Goal: Task Accomplishment & Management: Use online tool/utility

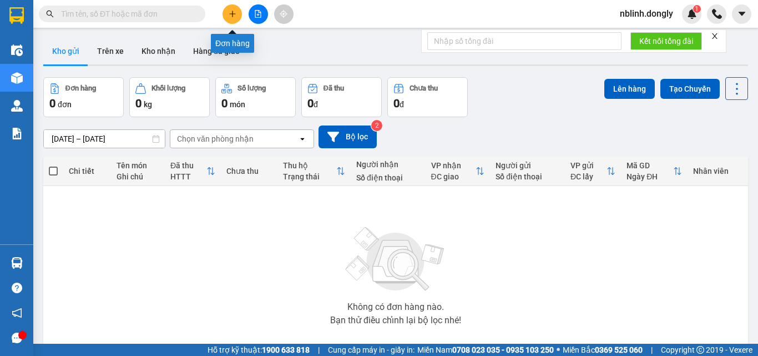
click at [236, 15] on icon "plus" at bounding box center [233, 14] width 8 height 8
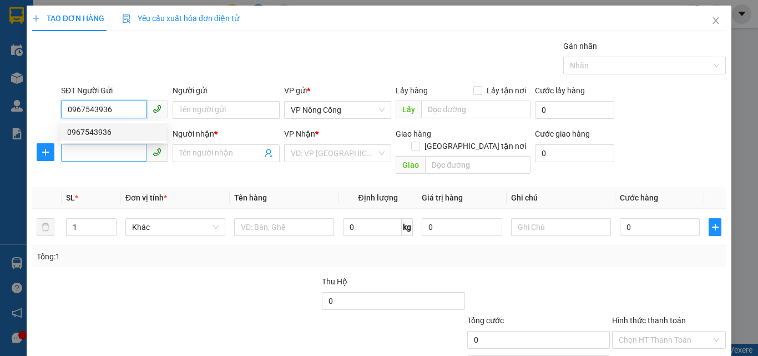
type input "0967543936"
click at [78, 150] on input "SĐT Người Nhận *" at bounding box center [103, 153] width 85 height 18
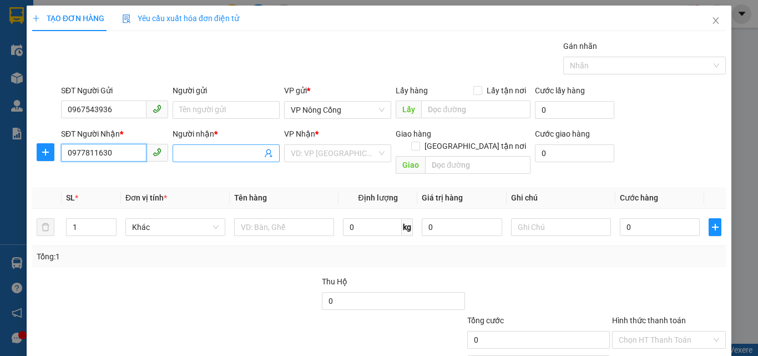
type input "0977811630"
click at [206, 147] on input "Người nhận *" at bounding box center [220, 153] width 83 height 12
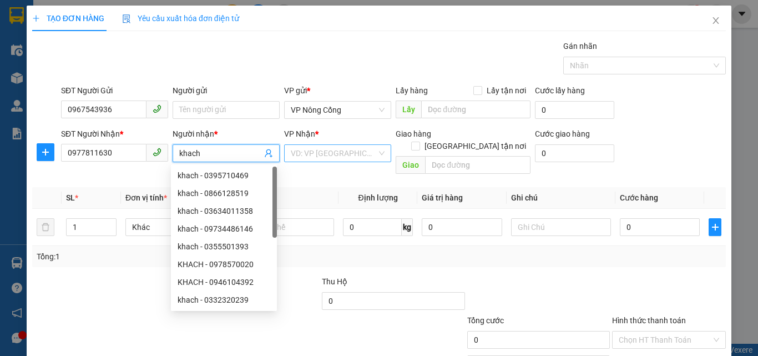
type input "khach"
click at [308, 159] on input "search" at bounding box center [334, 153] width 86 height 17
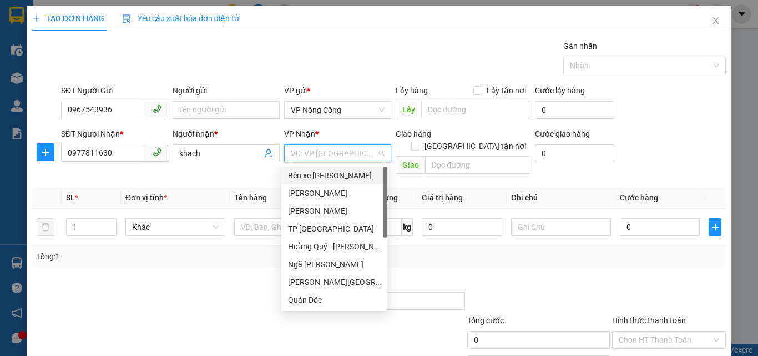
click at [324, 173] on div "Bến xe Gia Lâm" at bounding box center [334, 175] width 93 height 12
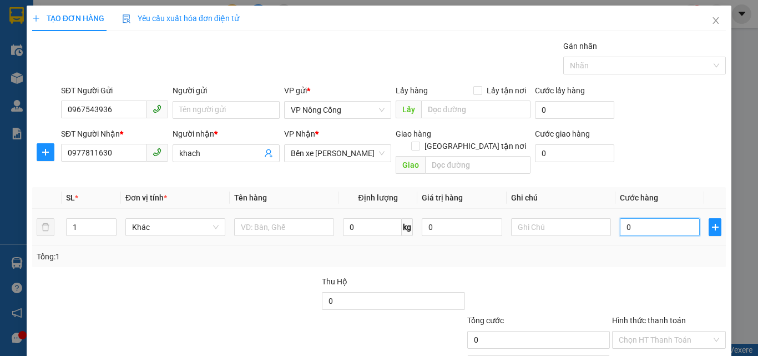
click at [652, 218] on input "0" at bounding box center [660, 227] width 80 height 18
type input "1"
type input "15"
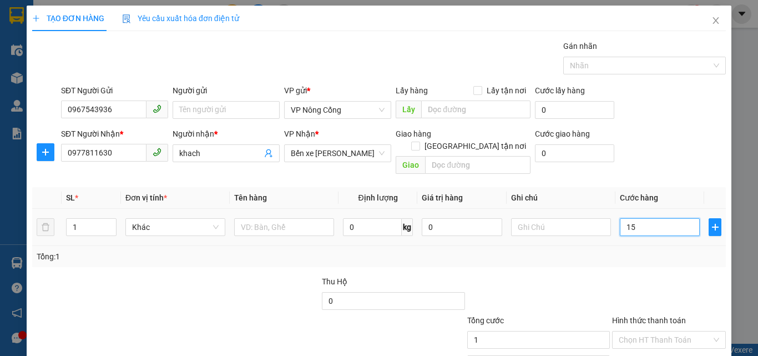
type input "15"
type input "150"
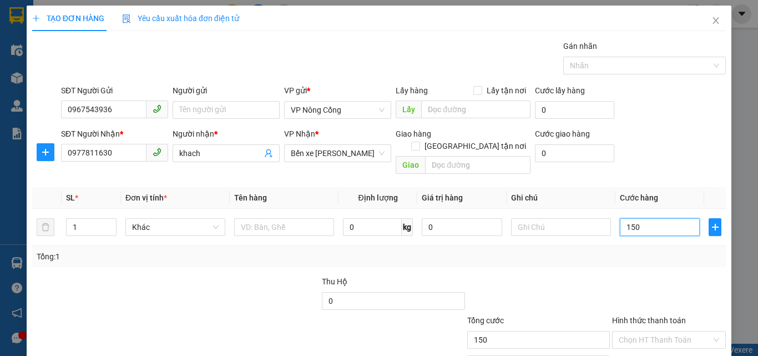
scroll to position [55, 0]
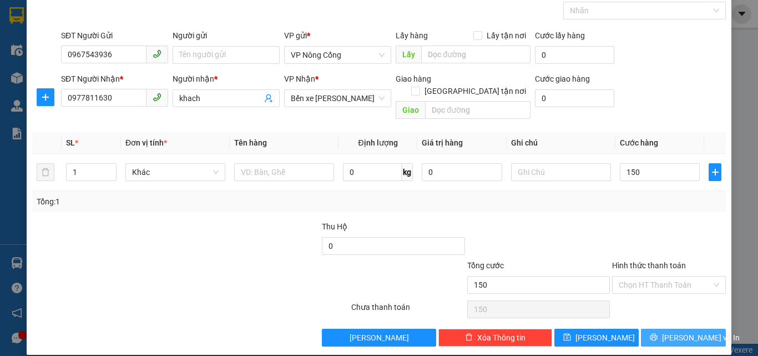
type input "150.000"
click at [681, 331] on span "Lưu và In" at bounding box center [701, 337] width 78 height 12
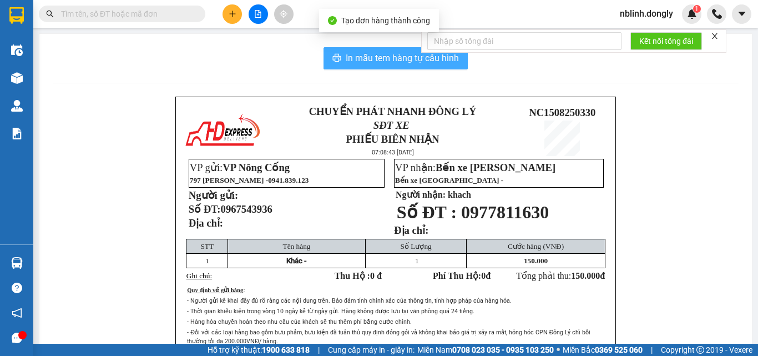
click at [383, 53] on span "In mẫu tem hàng tự cấu hình" at bounding box center [402, 58] width 113 height 14
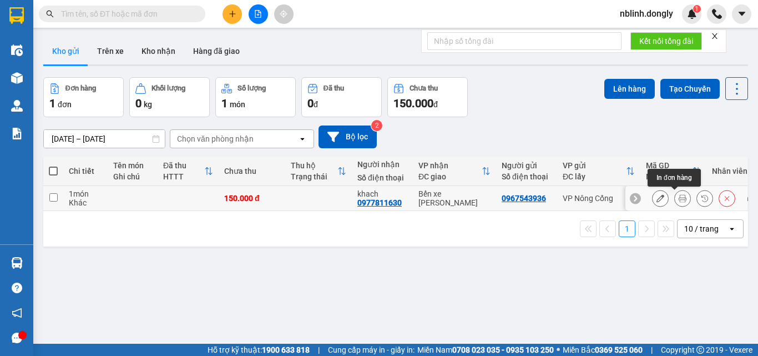
click at [678, 199] on icon at bounding box center [682, 198] width 8 height 8
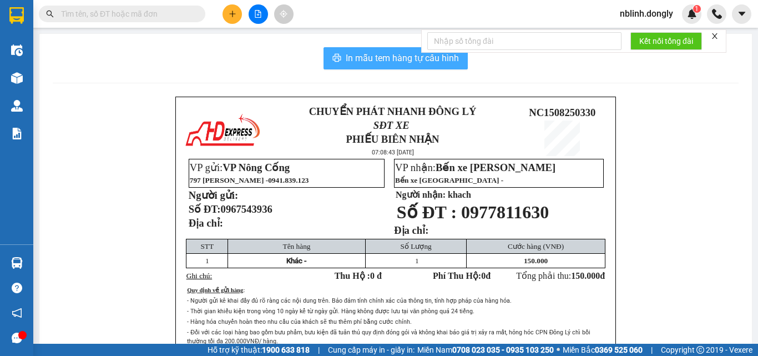
click at [414, 63] on span "In mẫu tem hàng tự cấu hình" at bounding box center [402, 58] width 113 height 14
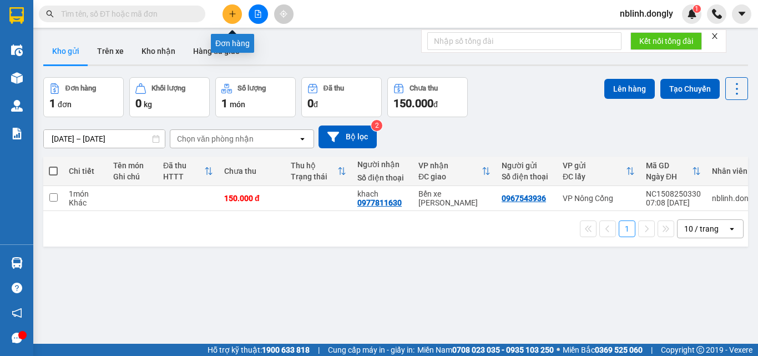
click at [231, 11] on icon "plus" at bounding box center [233, 14] width 8 height 8
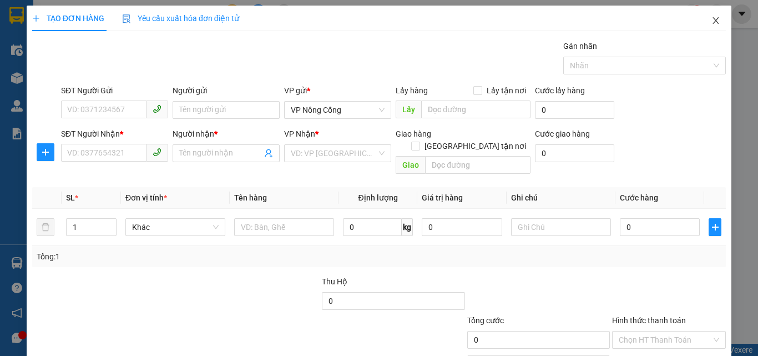
drag, startPoint x: 705, startPoint y: 21, endPoint x: 746, endPoint y: 119, distance: 106.4
click at [711, 24] on icon "close" at bounding box center [715, 20] width 9 height 9
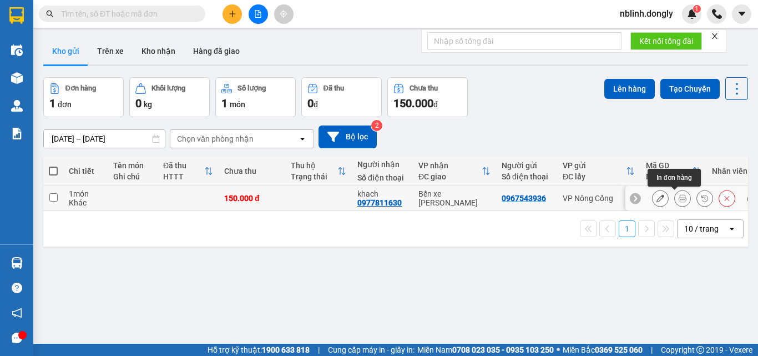
click at [678, 197] on icon at bounding box center [682, 198] width 8 height 8
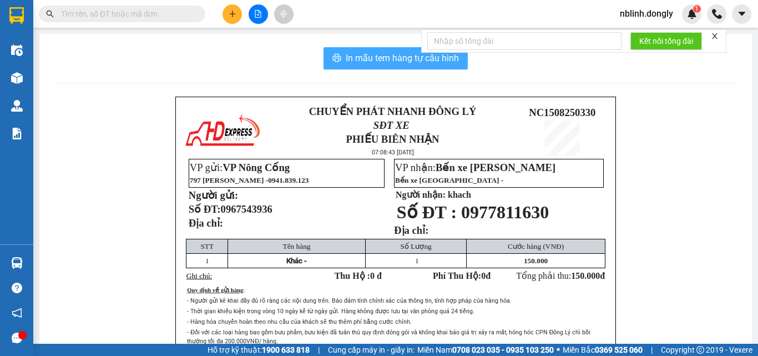
drag, startPoint x: 390, startPoint y: 54, endPoint x: 424, endPoint y: 206, distance: 155.7
click at [391, 57] on span "In mẫu tem hàng tự cấu hình" at bounding box center [402, 58] width 113 height 14
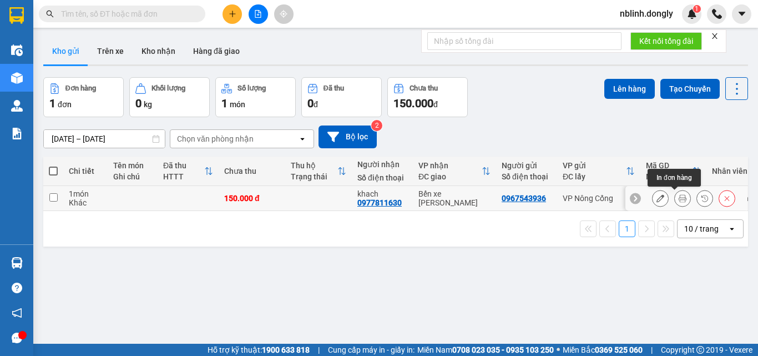
click at [678, 199] on icon at bounding box center [682, 198] width 8 height 8
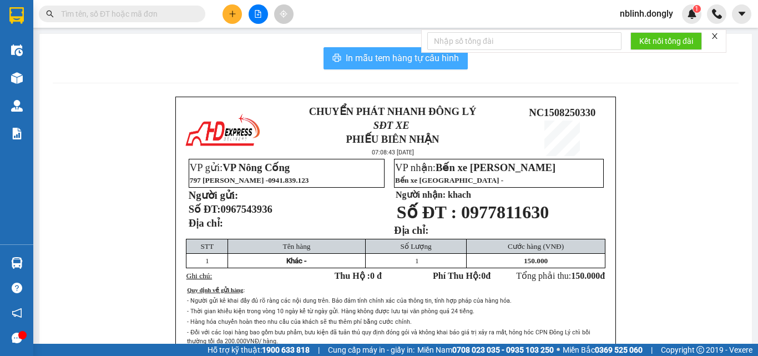
click at [391, 53] on span "In mẫu tem hàng tự cấu hình" at bounding box center [402, 58] width 113 height 14
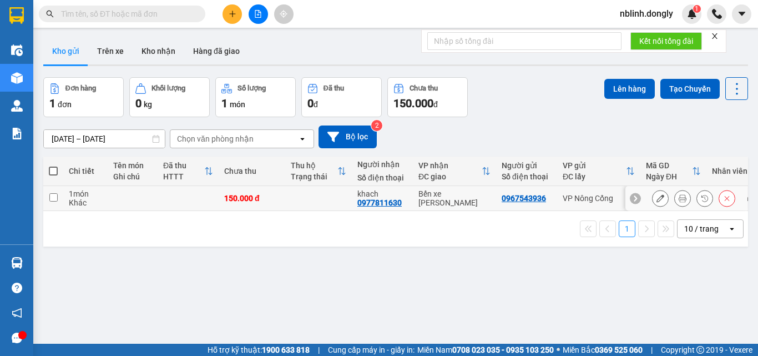
click at [52, 196] on input "checkbox" at bounding box center [53, 197] width 8 height 8
checkbox input "true"
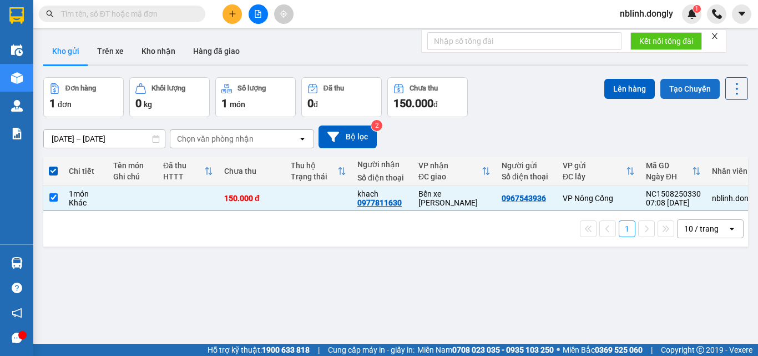
click at [676, 94] on button "Tạo Chuyến" at bounding box center [689, 89] width 59 height 20
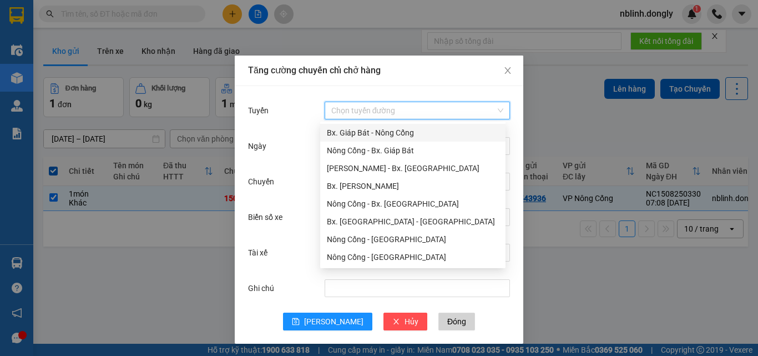
click at [358, 108] on input "Tuyến" at bounding box center [413, 110] width 164 height 17
click at [384, 166] on div "Như Thanh - Bx. Gia Lâm" at bounding box center [413, 168] width 172 height 12
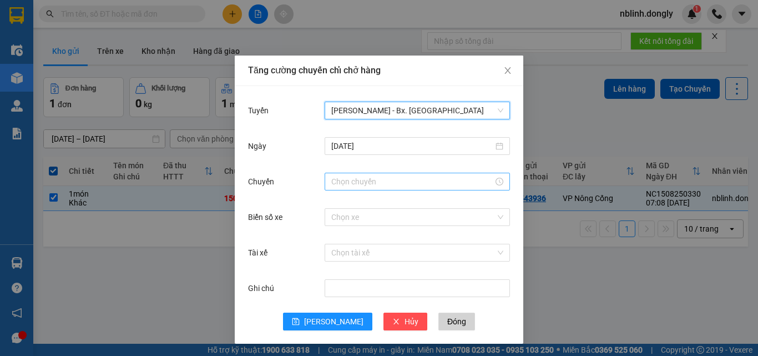
click at [338, 184] on input "Chuyến" at bounding box center [412, 181] width 162 height 12
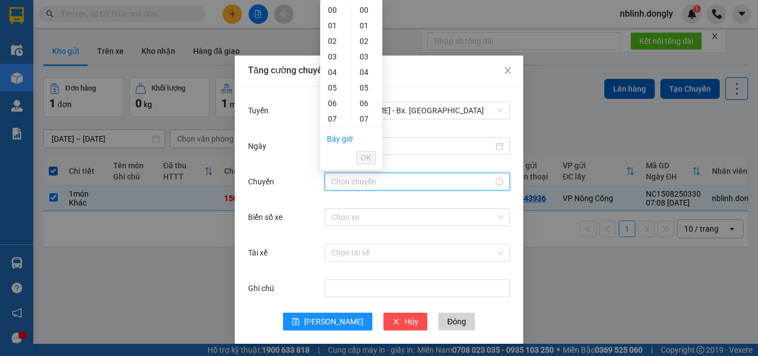
scroll to position [55, 0]
click at [330, 63] on div "07" at bounding box center [335, 63] width 31 height 16
drag, startPoint x: 366, startPoint y: 77, endPoint x: 360, endPoint y: 95, distance: 19.1
click at [364, 79] on div "40" at bounding box center [367, 77] width 31 height 16
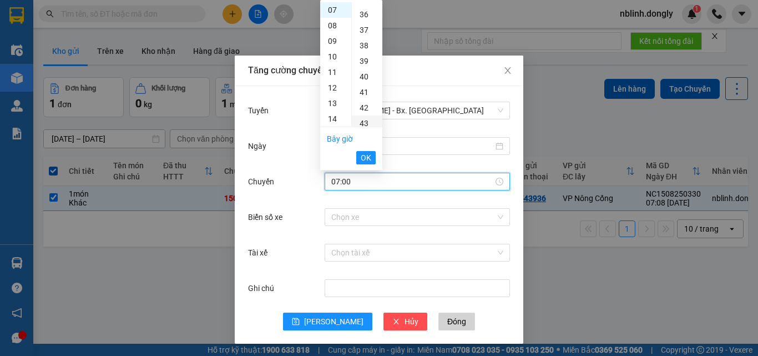
type input "07:40"
click at [364, 156] on span "OK" at bounding box center [366, 157] width 11 height 12
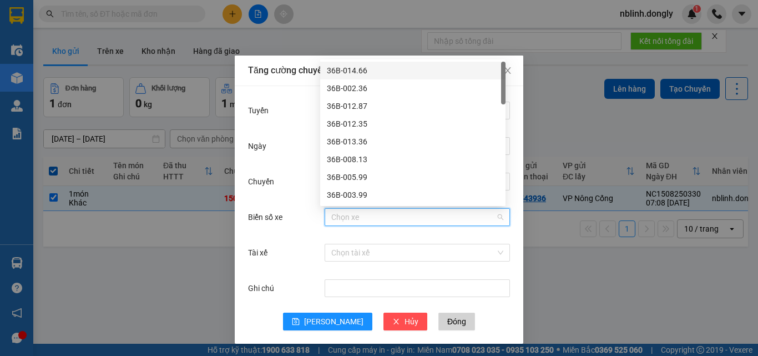
click at [340, 217] on input "Biển số xe" at bounding box center [413, 217] width 164 height 17
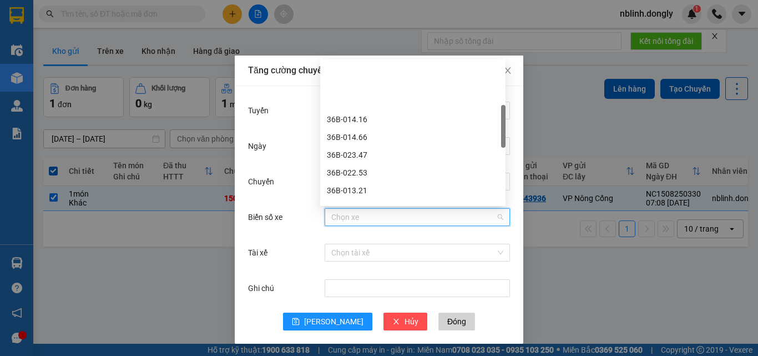
scroll to position [166, 0]
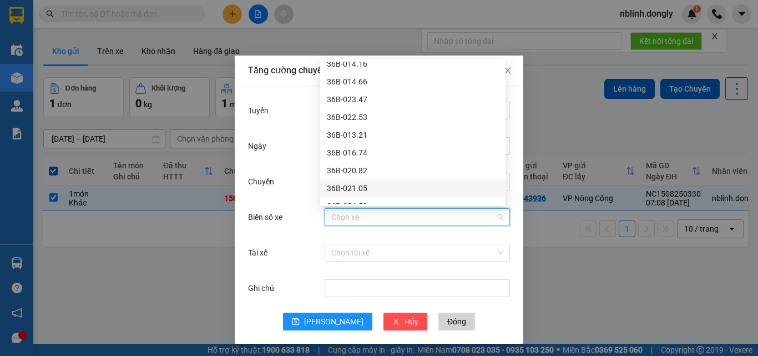
click at [338, 186] on div "36B-021.05" at bounding box center [413, 188] width 172 height 12
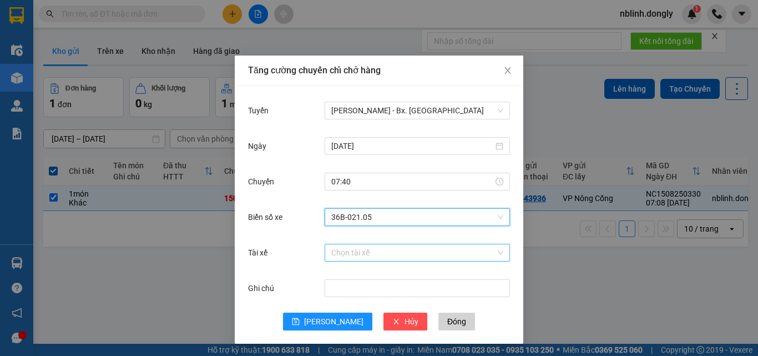
click at [341, 256] on input "Tài xế" at bounding box center [413, 252] width 164 height 17
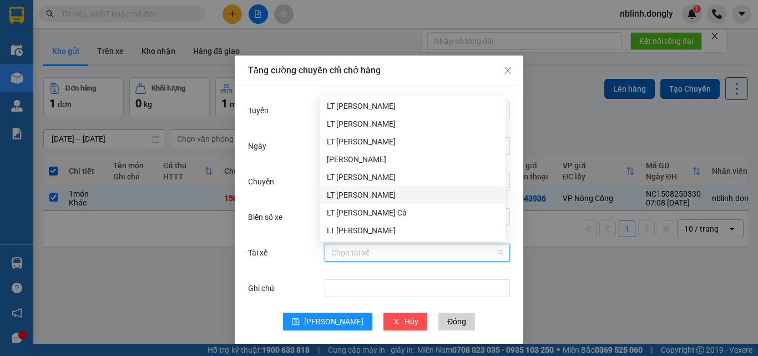
scroll to position [55, 0]
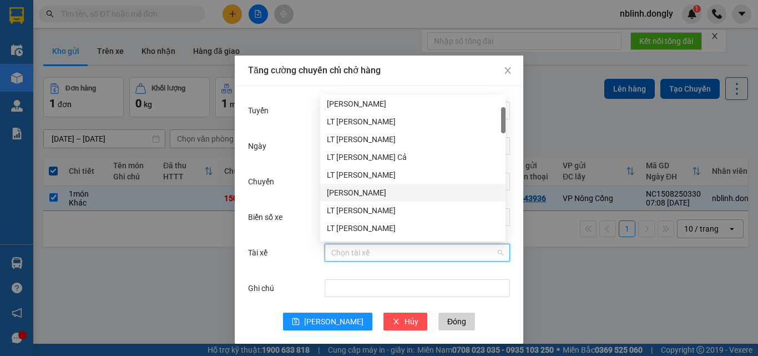
click at [349, 190] on div "Nguyễn Văn Long" at bounding box center [413, 192] width 172 height 12
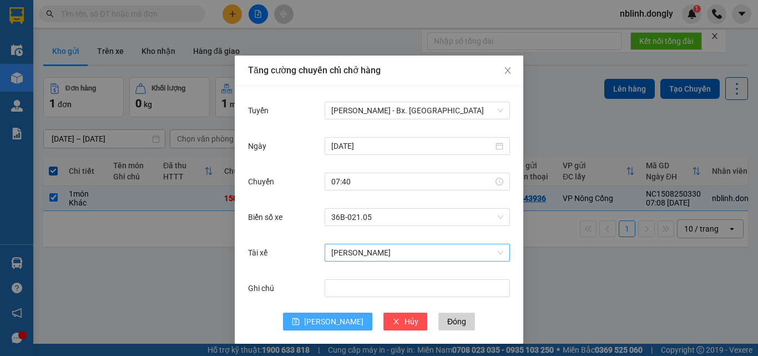
drag, startPoint x: 325, startPoint y: 320, endPoint x: 366, endPoint y: 252, distance: 78.4
click at [324, 315] on span "Lưu" at bounding box center [333, 321] width 59 height 12
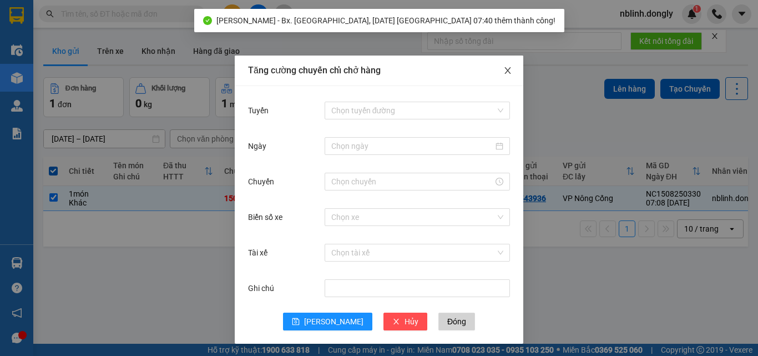
click at [504, 63] on span "Close" at bounding box center [507, 70] width 31 height 31
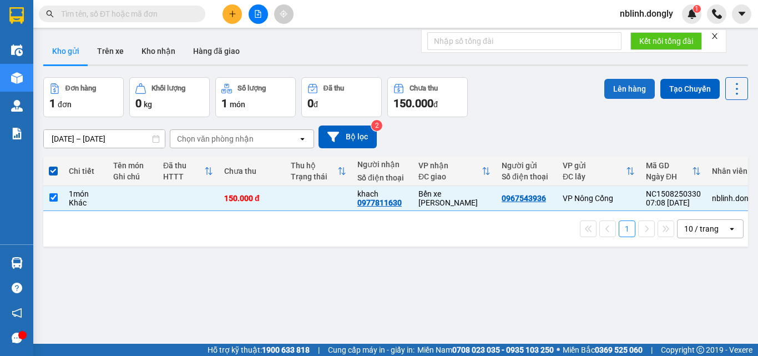
click at [626, 85] on button "Lên hàng" at bounding box center [629, 89] width 50 height 20
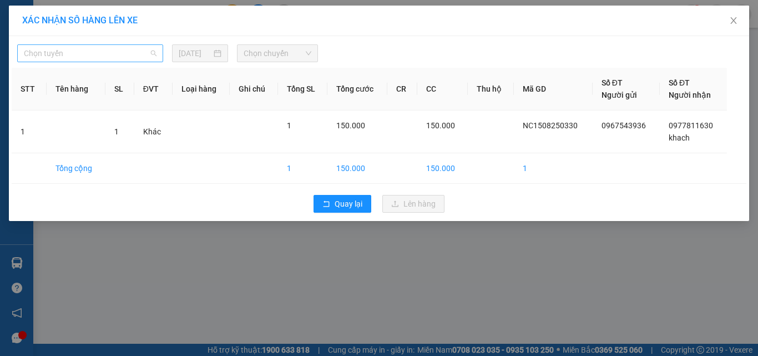
click at [55, 55] on span "Chọn tuyến" at bounding box center [90, 53] width 133 height 17
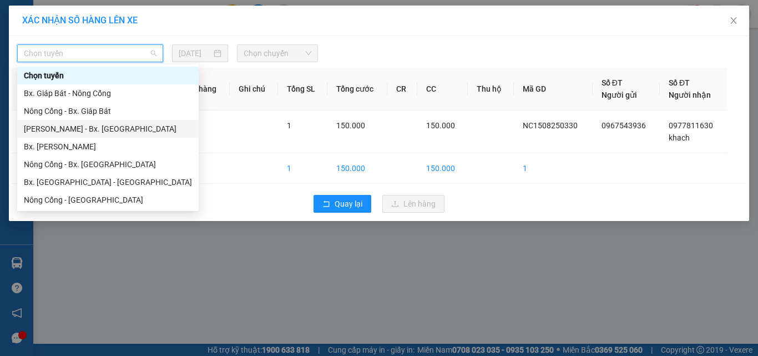
click at [78, 129] on div "Như Thanh - Bx. Gia Lâm" at bounding box center [108, 129] width 168 height 12
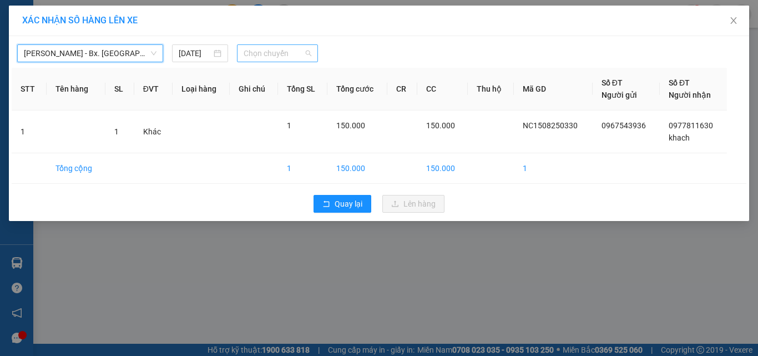
click at [267, 50] on span "Chọn chuyến" at bounding box center [278, 53] width 68 height 17
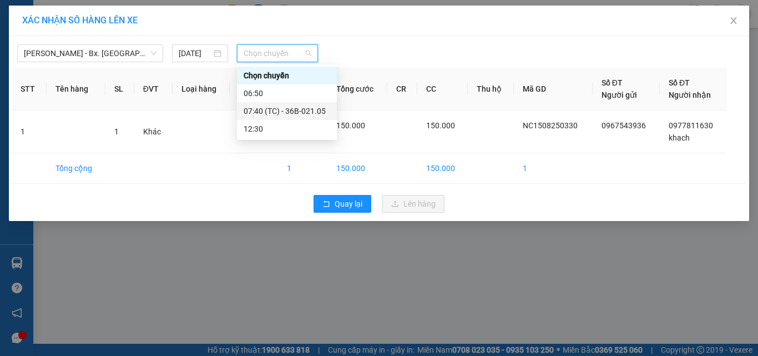
click at [298, 112] on div "07:40 (TC) - 36B-021.05" at bounding box center [287, 111] width 87 height 12
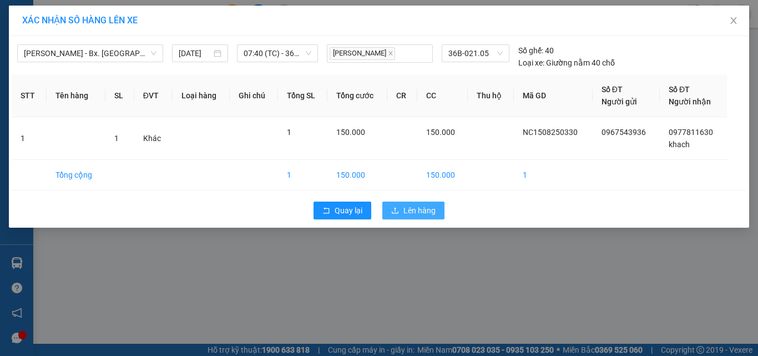
click at [410, 211] on span "Lên hàng" at bounding box center [419, 210] width 32 height 12
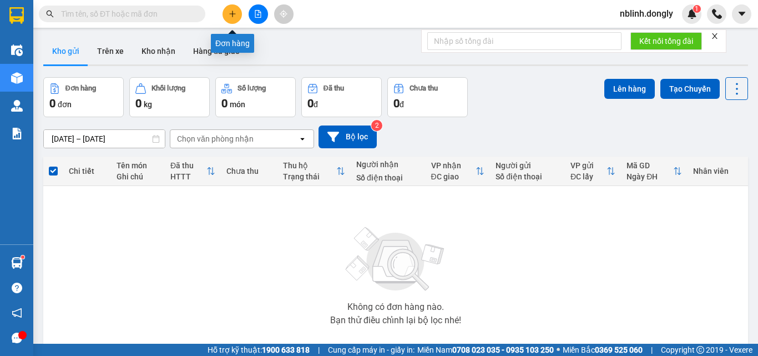
click at [229, 14] on icon "plus" at bounding box center [233, 14] width 8 height 8
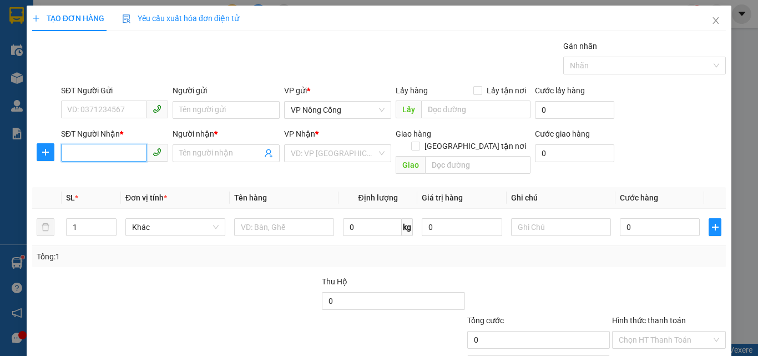
click at [74, 149] on input "SĐT Người Nhận *" at bounding box center [103, 153] width 85 height 18
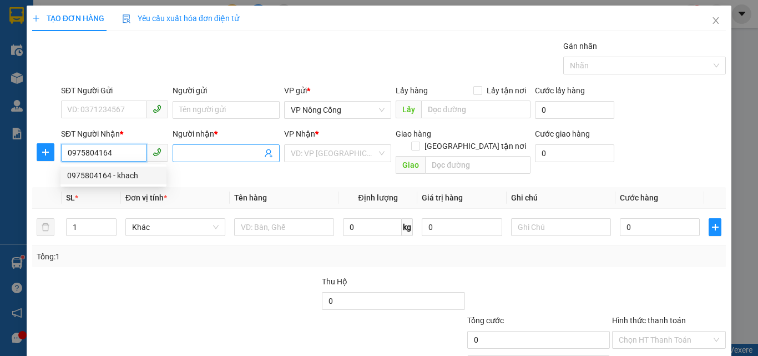
type input "0975804164"
click at [229, 158] on input "Người nhận *" at bounding box center [220, 153] width 83 height 12
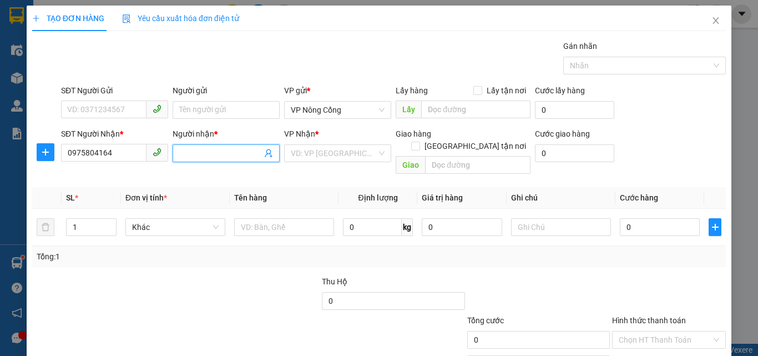
click at [199, 155] on input "Người nhận *" at bounding box center [220, 153] width 83 height 12
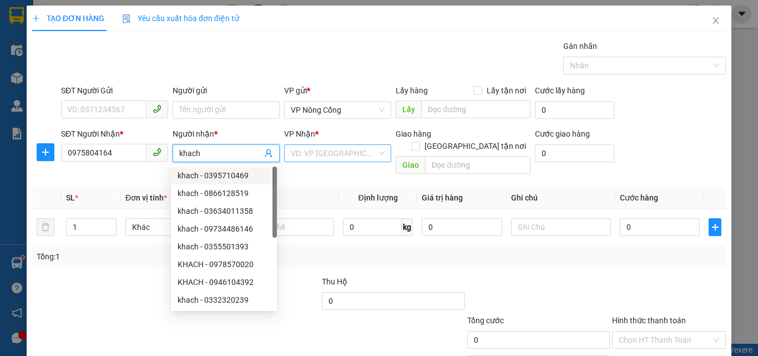
type input "khach"
click at [307, 151] on input "search" at bounding box center [334, 153] width 86 height 17
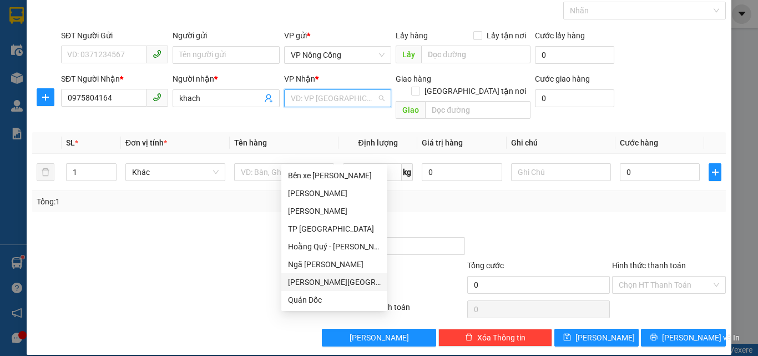
scroll to position [111, 0]
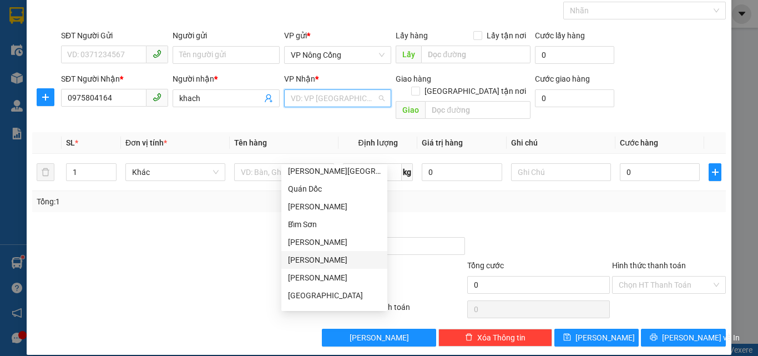
click at [309, 260] on div "Thái Nguyên" at bounding box center [334, 260] width 93 height 12
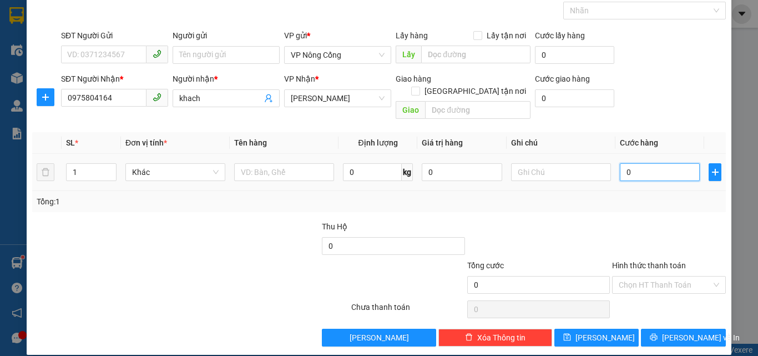
click at [635, 163] on input "0" at bounding box center [660, 172] width 80 height 18
type input "5"
type input "50"
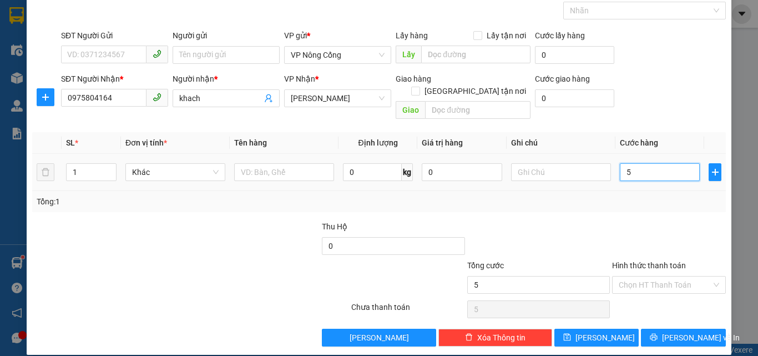
type input "50"
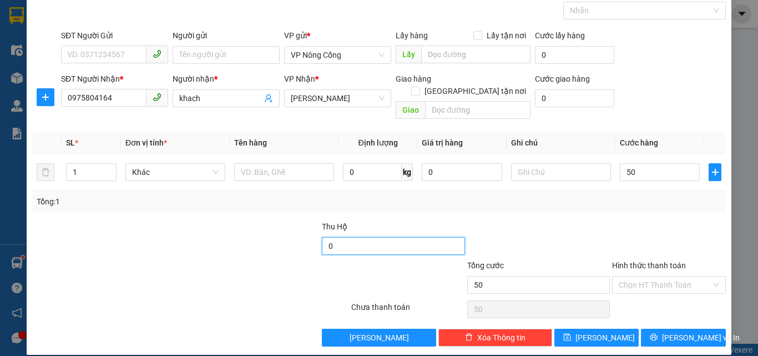
type input "50.000"
click at [349, 237] on input "0" at bounding box center [393, 246] width 143 height 18
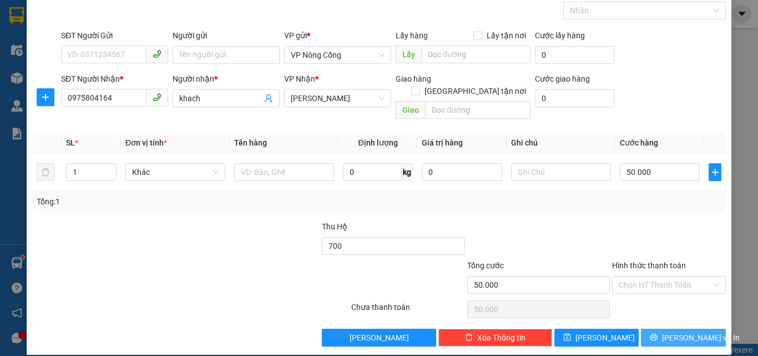
type input "700.000"
click at [673, 331] on span "Lưu và In" at bounding box center [701, 337] width 78 height 12
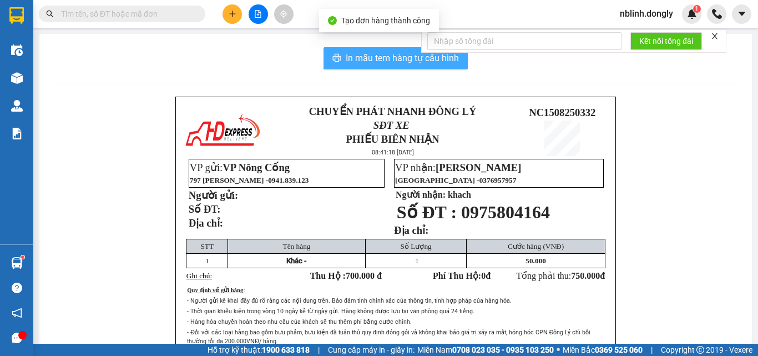
click at [392, 52] on span "In mẫu tem hàng tự cấu hình" at bounding box center [402, 58] width 113 height 14
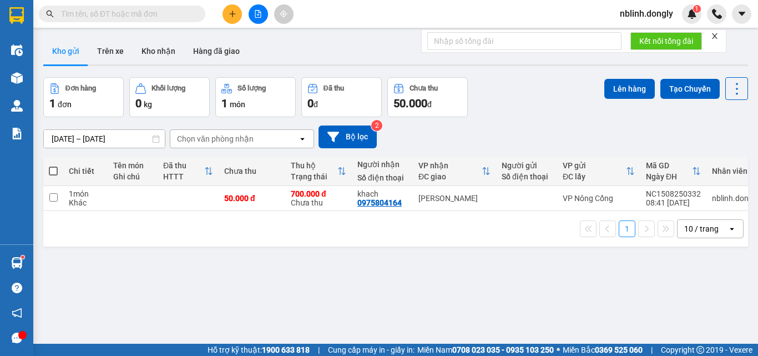
click at [578, 317] on div "ver 1.8.138 Kho gửi Trên xe Kho nhận Hàng đã giao Đơn hàng 1 đơn Khối lượng 0 k…" at bounding box center [395, 211] width 713 height 356
click at [574, 318] on div "ver 1.8.138 Kho gửi Trên xe Kho nhận Hàng đã giao Đơn hàng 1 đơn Khối lượng 0 k…" at bounding box center [395, 211] width 713 height 356
click at [550, 322] on div "ver 1.8.138 Kho gửi Trên xe Kho nhận Hàng đã giao Đơn hàng 1 đơn Khối lượng 0 k…" at bounding box center [395, 211] width 713 height 356
click at [53, 196] on input "checkbox" at bounding box center [53, 197] width 8 height 8
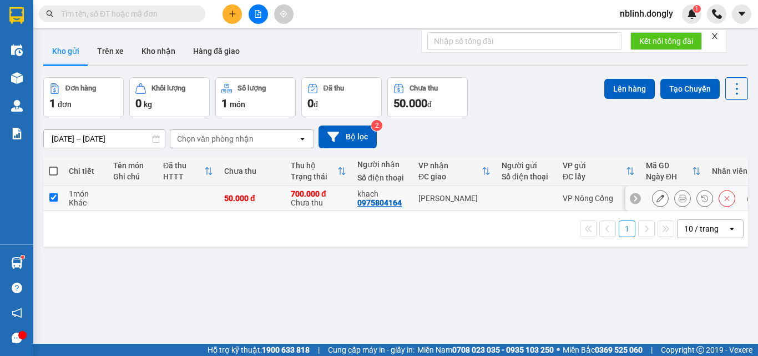
checkbox input "true"
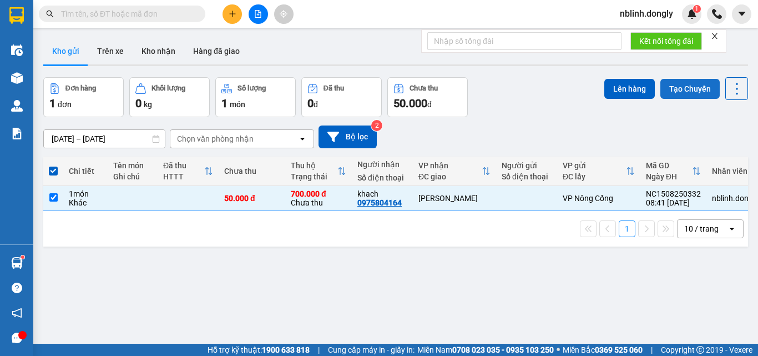
click at [678, 94] on button "Tạo Chuyến" at bounding box center [689, 89] width 59 height 20
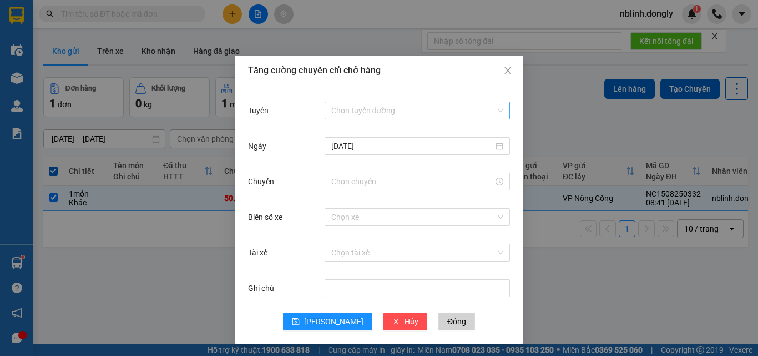
click at [356, 109] on input "Tuyến" at bounding box center [413, 110] width 164 height 17
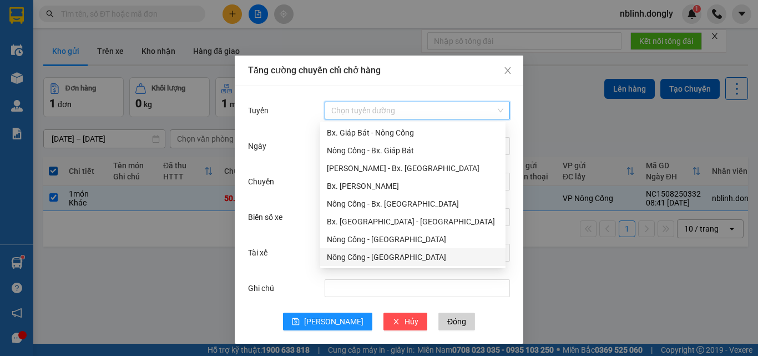
click at [381, 254] on div "Nông Cống - Thái Nguyên" at bounding box center [413, 257] width 172 height 12
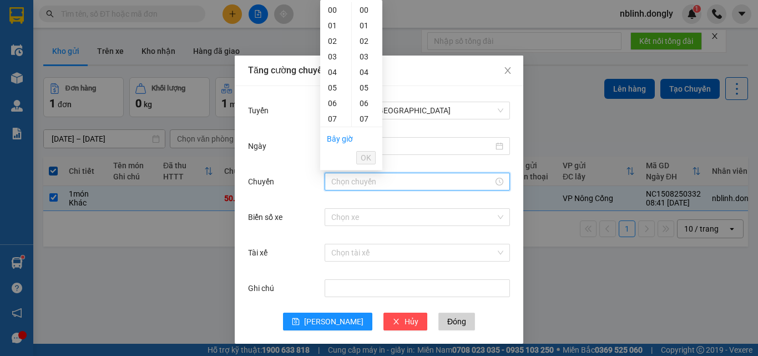
click at [344, 183] on input "Chuyến" at bounding box center [412, 181] width 162 height 12
drag, startPoint x: 330, startPoint y: 94, endPoint x: 333, endPoint y: 103, distance: 8.8
click at [331, 94] on div "09" at bounding box center [335, 95] width 31 height 16
type input "09:00"
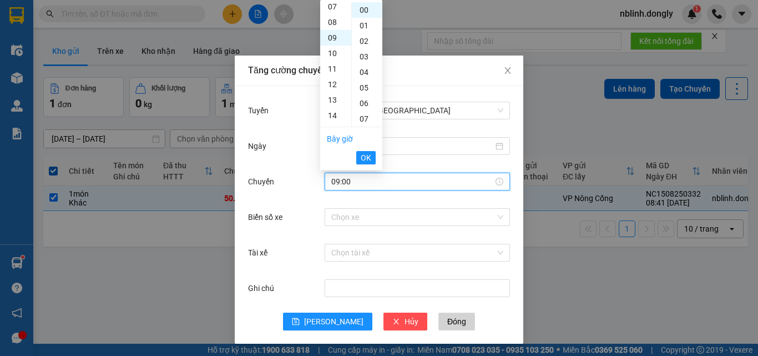
scroll to position [140, 0]
click at [364, 158] on span "OK" at bounding box center [366, 157] width 11 height 12
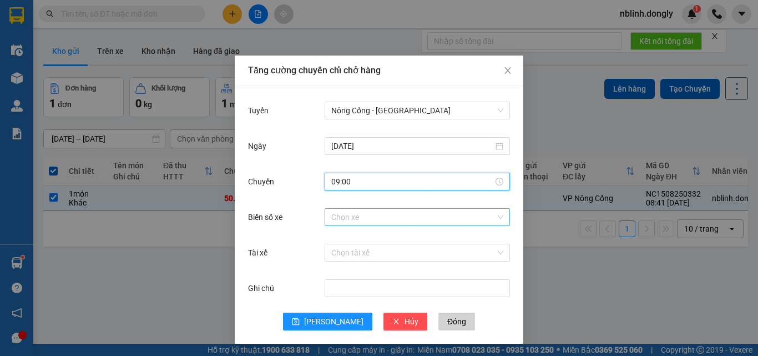
click at [337, 224] on input "Biển số xe" at bounding box center [413, 217] width 164 height 17
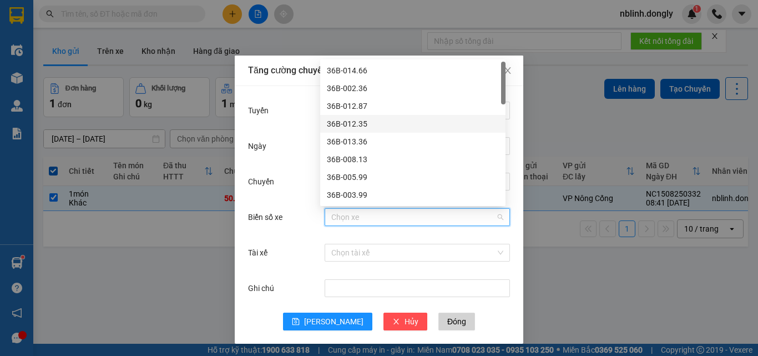
click at [353, 123] on div "36B-012.35" at bounding box center [413, 124] width 172 height 12
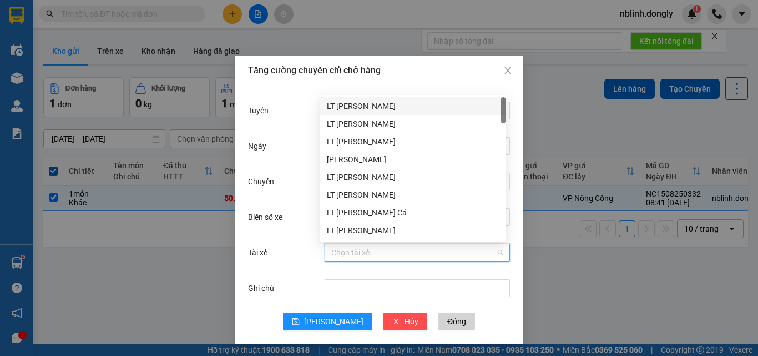
click at [331, 254] on input "Tài xế" at bounding box center [413, 252] width 164 height 17
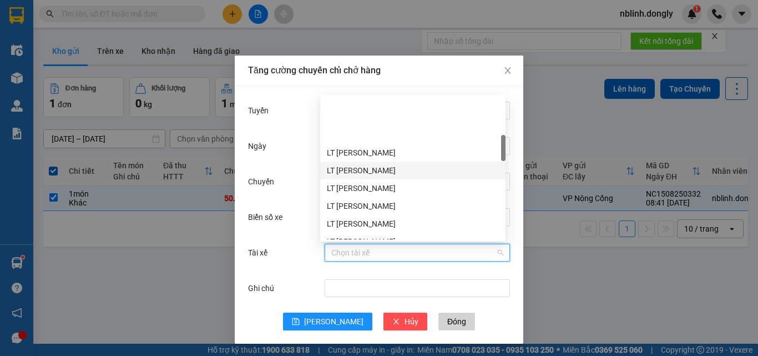
scroll to position [222, 0]
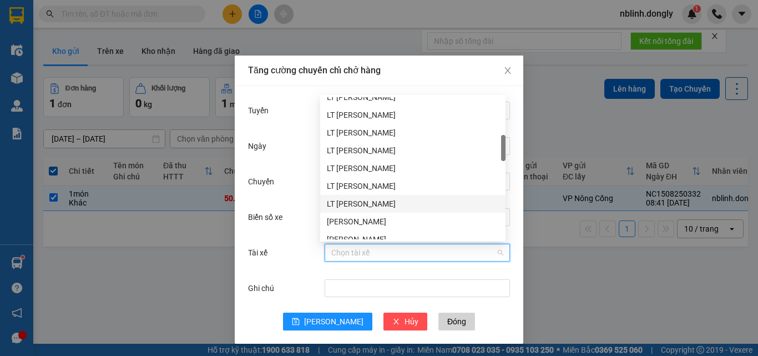
click at [346, 204] on div "LT Lê Văn Đông" at bounding box center [413, 203] width 172 height 12
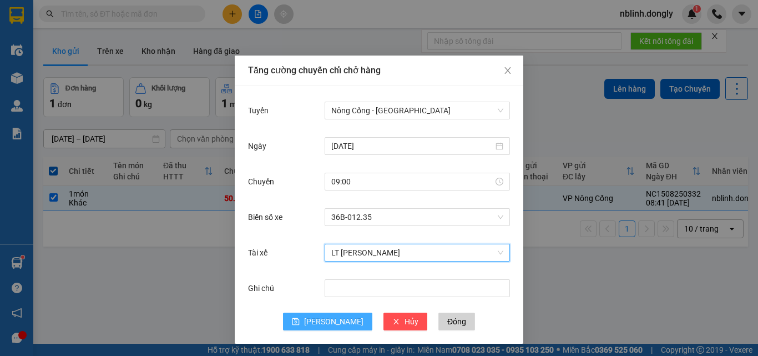
click at [328, 317] on span "Lưu" at bounding box center [333, 321] width 59 height 12
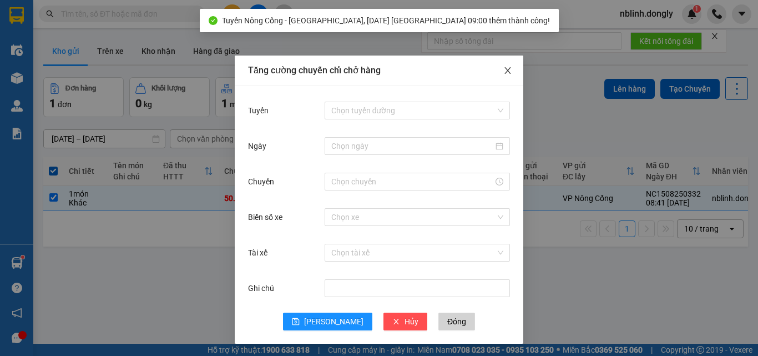
click at [504, 72] on icon "close" at bounding box center [507, 70] width 6 height 7
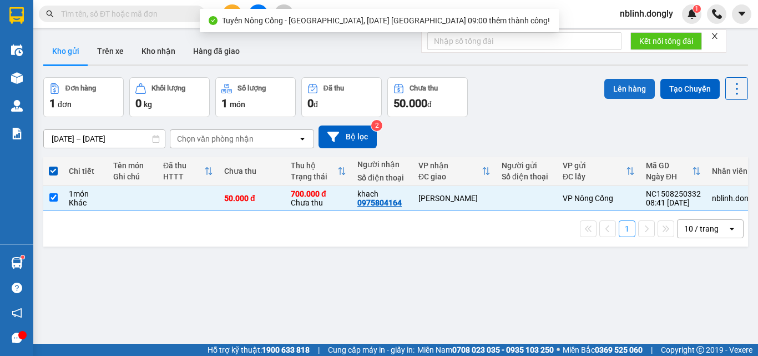
click at [628, 85] on button "Lên hàng" at bounding box center [629, 89] width 50 height 20
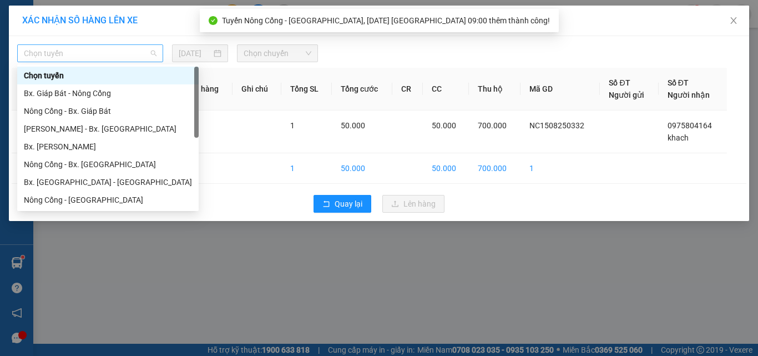
click at [69, 51] on span "Chọn tuyến" at bounding box center [90, 53] width 133 height 17
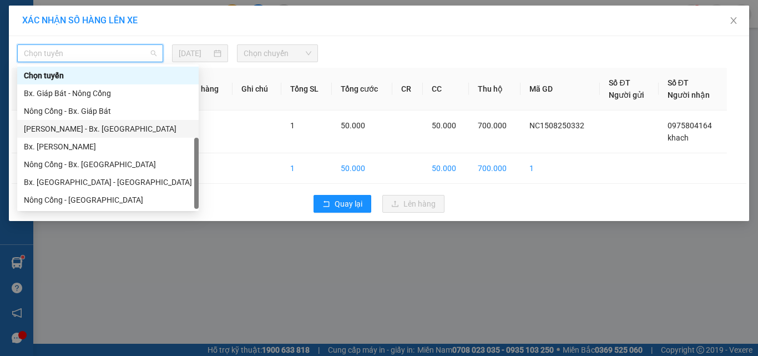
scroll to position [18, 0]
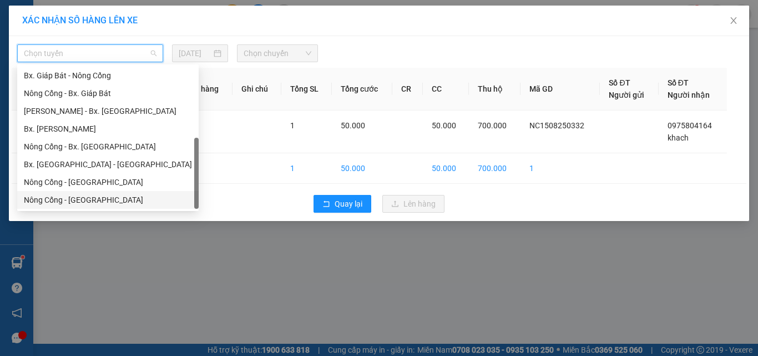
click at [59, 201] on div "Nông Cống - Thái Nguyên" at bounding box center [108, 200] width 168 height 12
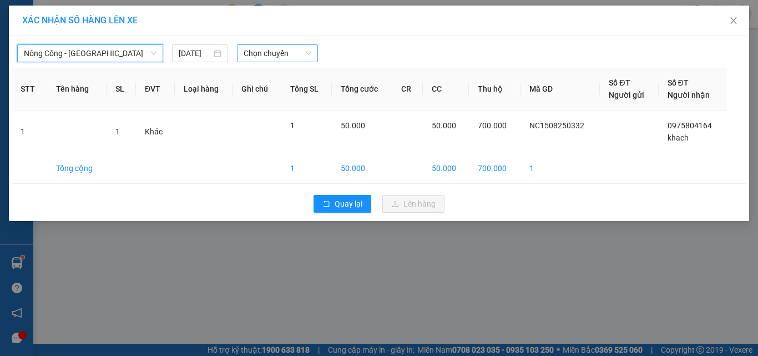
click at [266, 51] on span "Chọn chuyến" at bounding box center [278, 53] width 68 height 17
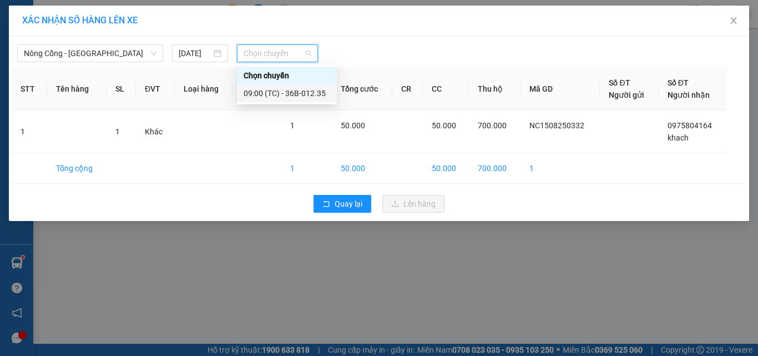
drag, startPoint x: 291, startPoint y: 93, endPoint x: 301, endPoint y: 103, distance: 14.5
click at [291, 93] on div "09:00 (TC) - 36B-012.35" at bounding box center [287, 93] width 87 height 12
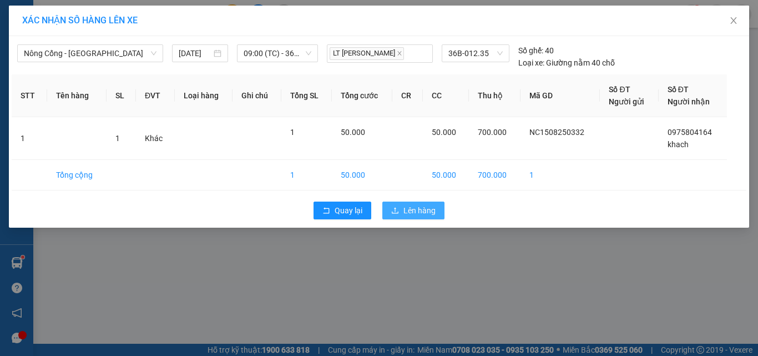
click at [410, 211] on span "Lên hàng" at bounding box center [419, 210] width 32 height 12
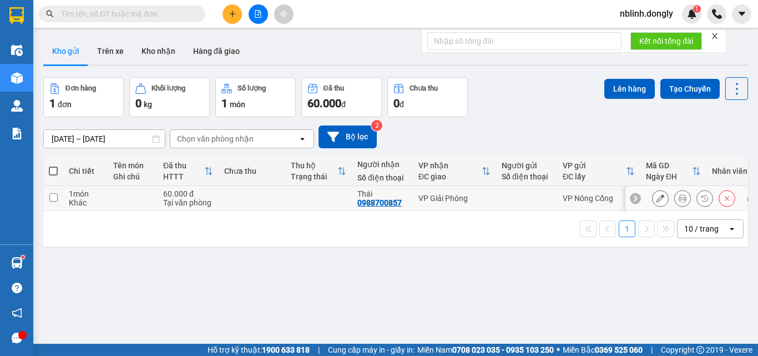
click at [59, 194] on td at bounding box center [53, 198] width 20 height 25
checkbox input "true"
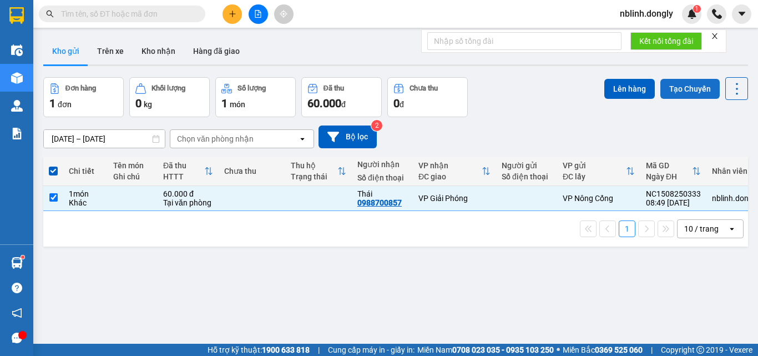
click at [682, 82] on button "Tạo Chuyến" at bounding box center [689, 89] width 59 height 20
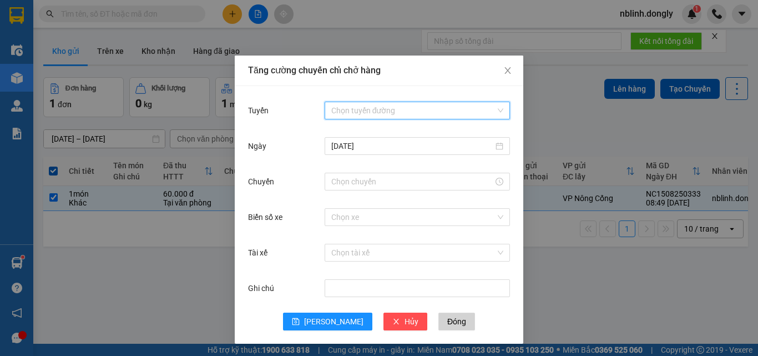
drag, startPoint x: 353, startPoint y: 107, endPoint x: 362, endPoint y: 119, distance: 15.5
click at [357, 109] on input "Tuyến" at bounding box center [413, 110] width 164 height 17
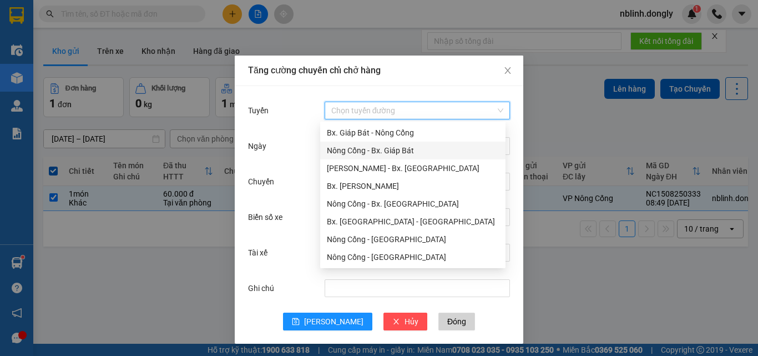
click at [368, 151] on div "Nông Cống - Bx. Giáp Bát" at bounding box center [413, 150] width 172 height 12
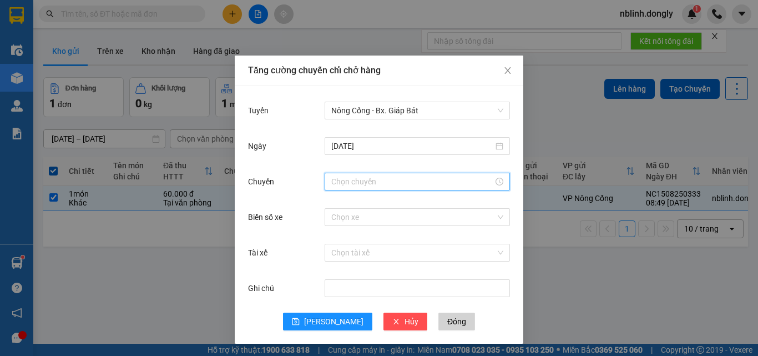
click at [358, 183] on input "Chuyến" at bounding box center [412, 181] width 162 height 12
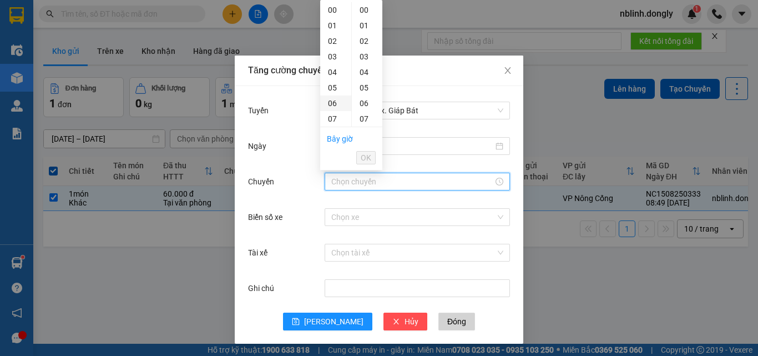
scroll to position [55, 0]
drag, startPoint x: 331, startPoint y: 109, endPoint x: 332, endPoint y: 117, distance: 8.5
click at [331, 110] on div "10" at bounding box center [335, 110] width 31 height 16
type input "10:00"
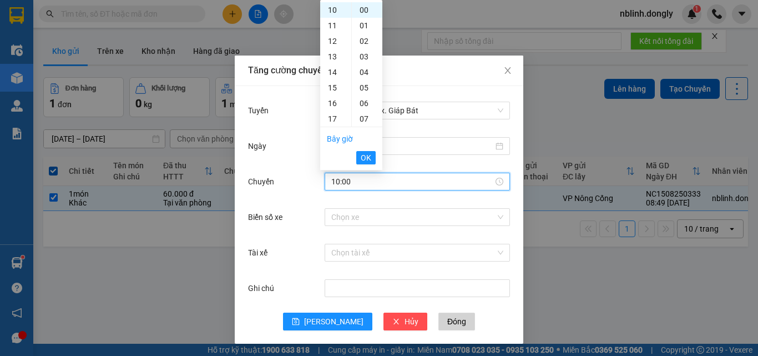
drag, startPoint x: 366, startPoint y: 156, endPoint x: 369, endPoint y: 168, distance: 12.3
click at [369, 155] on span "OK" at bounding box center [366, 157] width 11 height 12
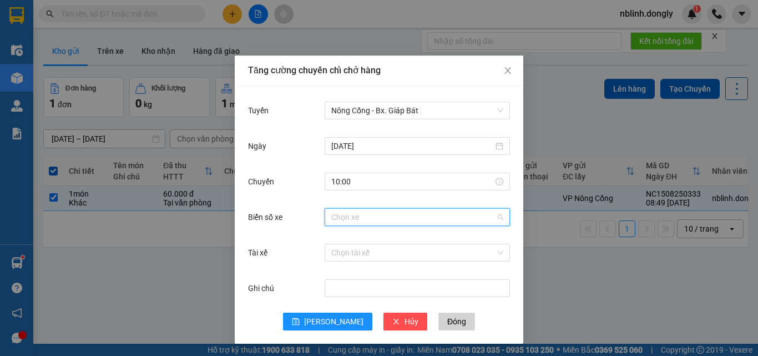
click at [342, 220] on input "Biển số xe" at bounding box center [413, 217] width 164 height 17
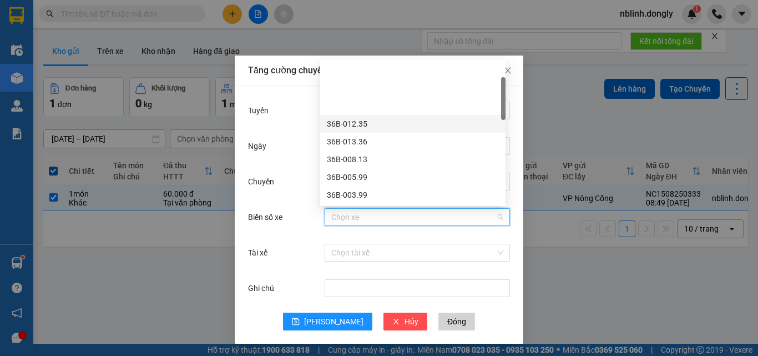
scroll to position [55, 0]
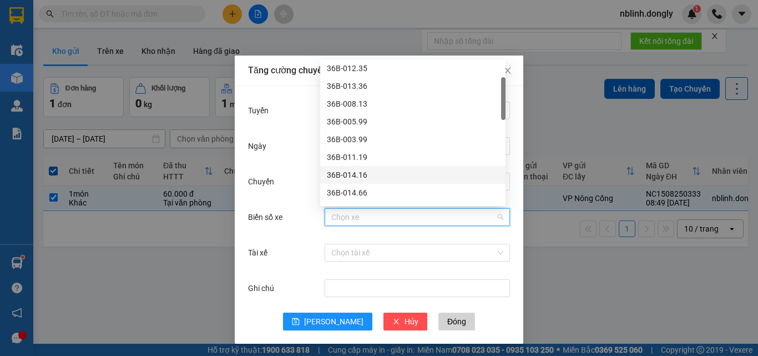
click at [347, 175] on div "36B-014.16" at bounding box center [413, 175] width 172 height 12
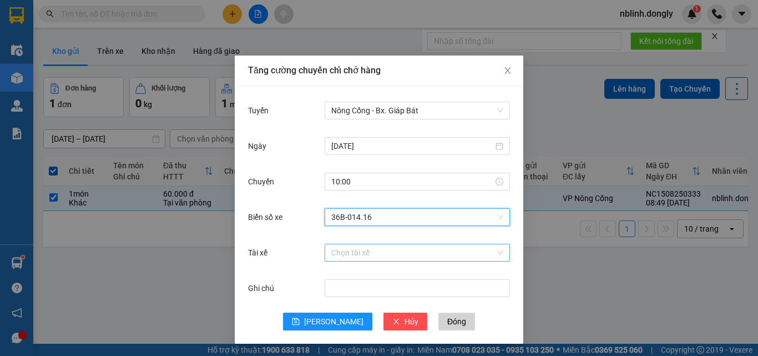
click at [343, 254] on input "Tài xế" at bounding box center [413, 252] width 164 height 17
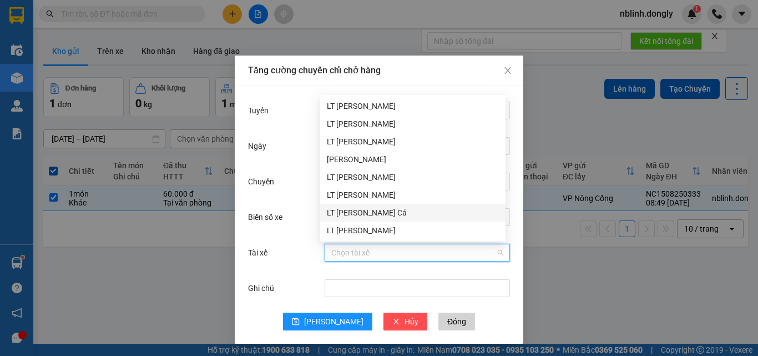
click at [345, 214] on div "LT Lê Trí Cả" at bounding box center [413, 212] width 172 height 12
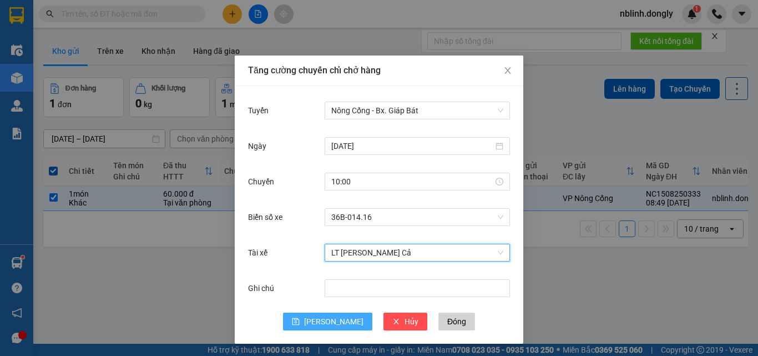
click at [326, 322] on span "Lưu" at bounding box center [333, 321] width 59 height 12
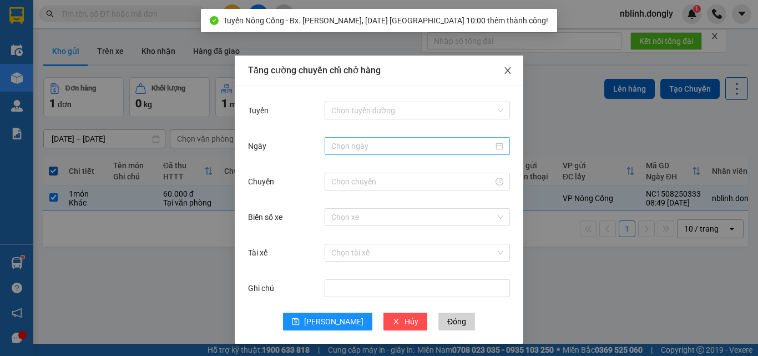
drag, startPoint x: 500, startPoint y: 74, endPoint x: 587, endPoint y: 114, distance: 95.8
click at [505, 78] on span "Close" at bounding box center [507, 70] width 31 height 31
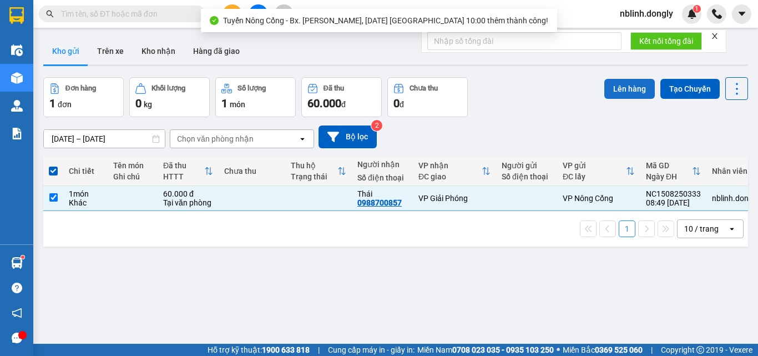
click at [625, 94] on button "Lên hàng" at bounding box center [629, 89] width 50 height 20
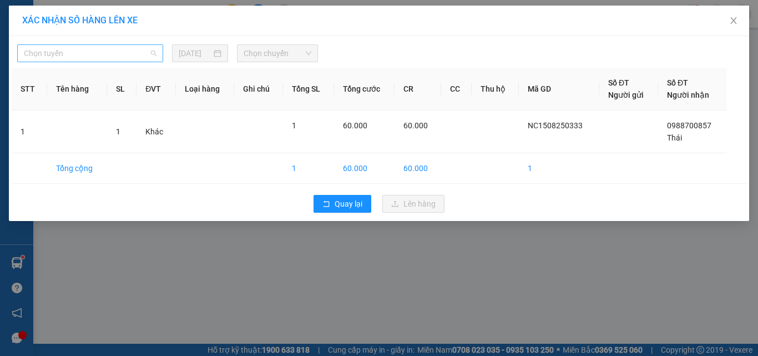
click at [65, 53] on span "Chọn tuyến" at bounding box center [90, 53] width 133 height 17
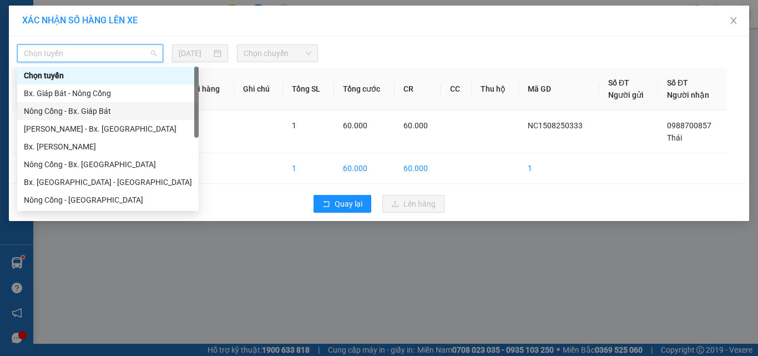
drag, startPoint x: 72, startPoint y: 110, endPoint x: 80, endPoint y: 109, distance: 8.4
click at [73, 110] on div "Nông Cống - Bx. Giáp Bát" at bounding box center [108, 111] width 168 height 12
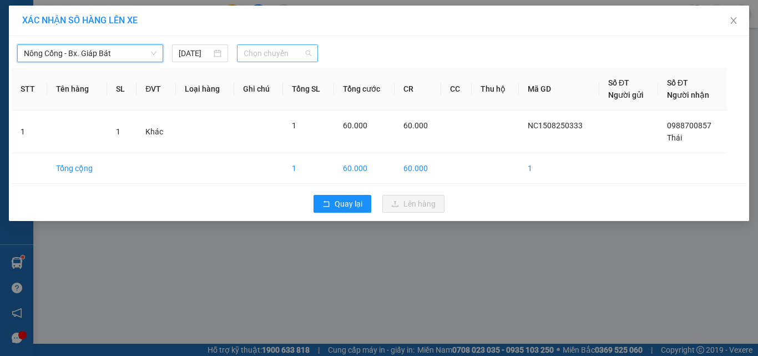
click at [267, 53] on span "Chọn chuyến" at bounding box center [278, 53] width 68 height 17
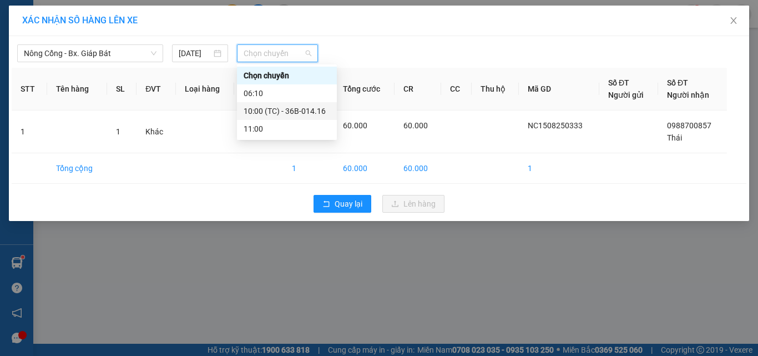
drag, startPoint x: 304, startPoint y: 110, endPoint x: 307, endPoint y: 115, distance: 6.0
click at [305, 110] on div "10:00 (TC) - 36B-014.16" at bounding box center [287, 111] width 87 height 12
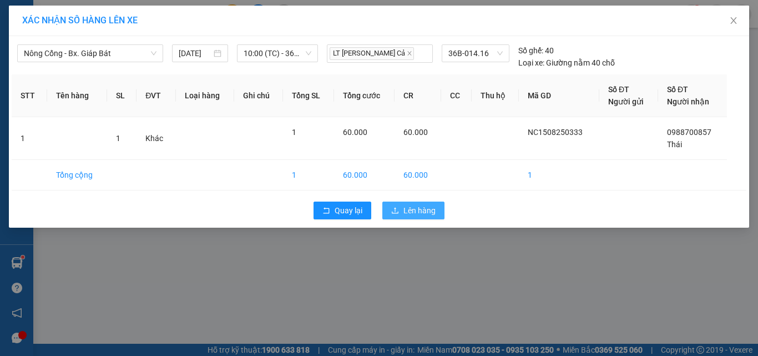
drag, startPoint x: 422, startPoint y: 208, endPoint x: 543, endPoint y: 193, distance: 121.3
click at [424, 208] on span "Lên hàng" at bounding box center [419, 210] width 32 height 12
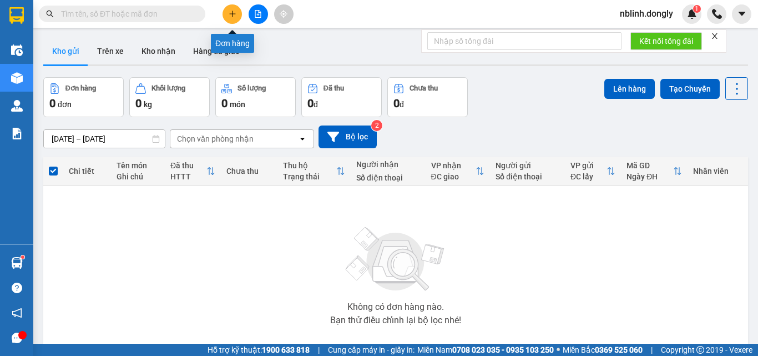
click at [226, 16] on button at bounding box center [231, 13] width 19 height 19
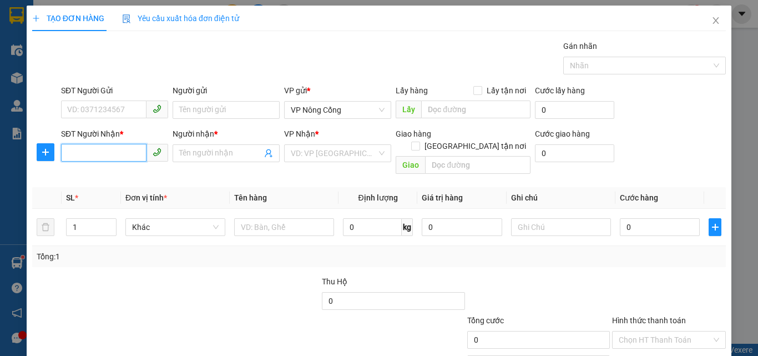
click at [74, 158] on input "SĐT Người Nhận *" at bounding box center [103, 153] width 85 height 18
type input "0366501793"
click at [183, 152] on input "Người nhận *" at bounding box center [220, 153] width 83 height 12
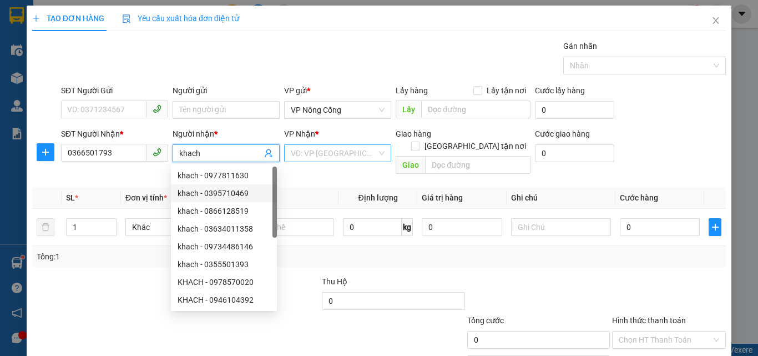
type input "khach"
click at [341, 158] on input "search" at bounding box center [334, 153] width 86 height 17
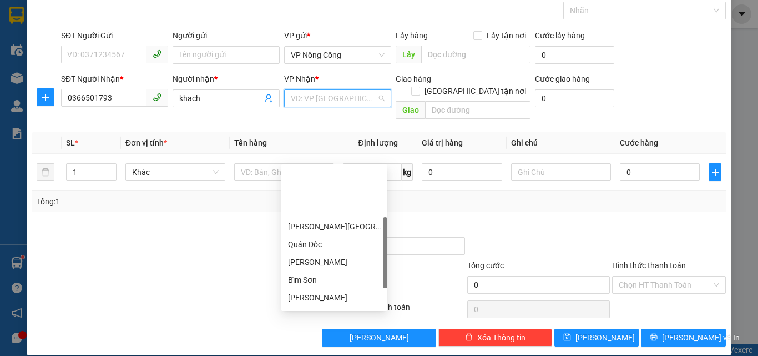
scroll to position [155, 0]
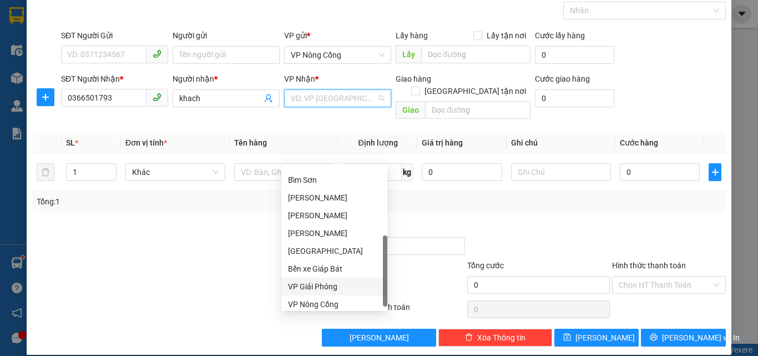
click at [322, 288] on div "VP Giải Phóng" at bounding box center [334, 286] width 93 height 12
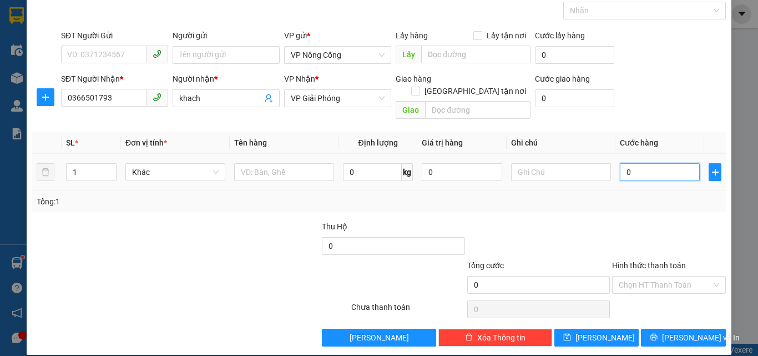
click at [645, 163] on input "0" at bounding box center [660, 172] width 80 height 18
type input "3"
type input "30"
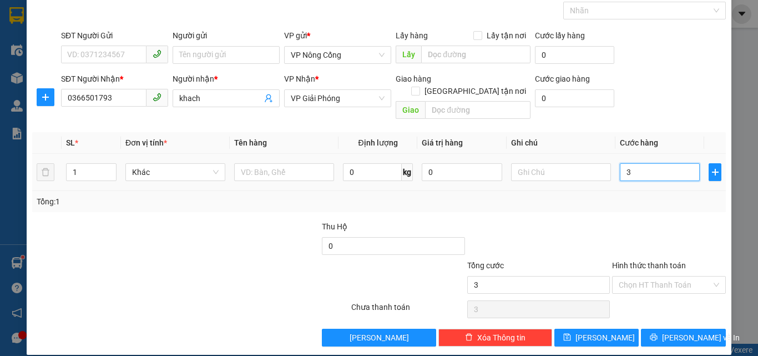
type input "30"
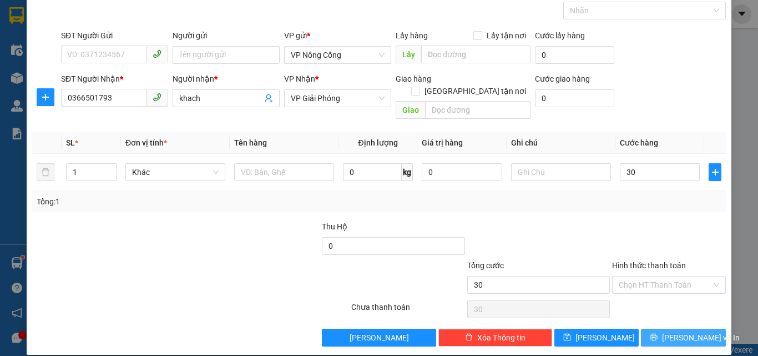
type input "30.000"
click at [677, 331] on span "Lưu và In" at bounding box center [701, 337] width 78 height 12
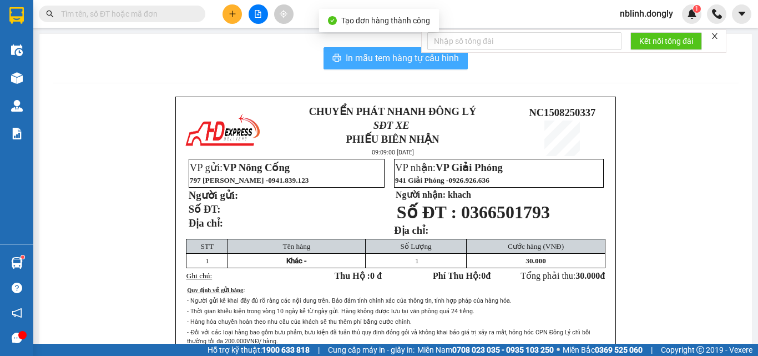
click at [393, 51] on span "In mẫu tem hàng tự cấu hình" at bounding box center [402, 58] width 113 height 14
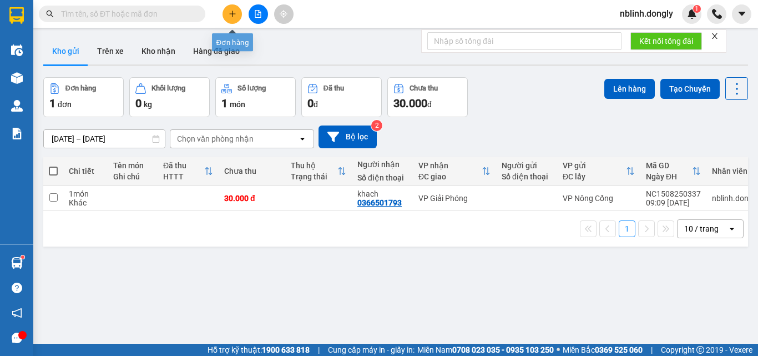
click at [227, 12] on button at bounding box center [231, 13] width 19 height 19
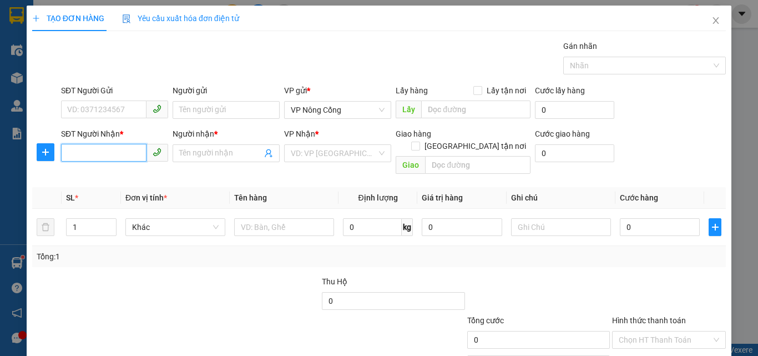
click at [78, 151] on input "SĐT Người Nhận *" at bounding box center [103, 153] width 85 height 18
type input "0977667891"
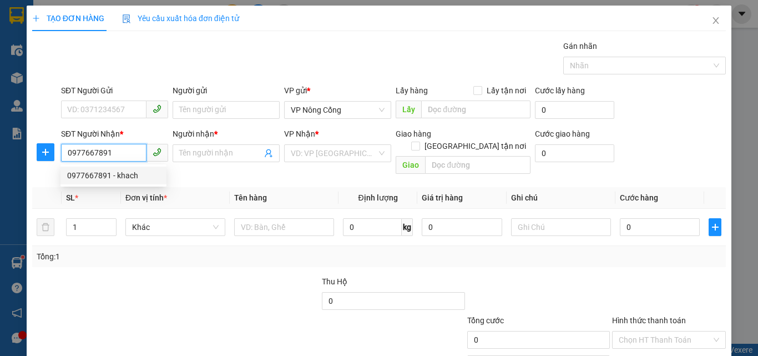
click at [92, 177] on div "0977667891 - khach" at bounding box center [113, 175] width 93 height 12
type input "khach"
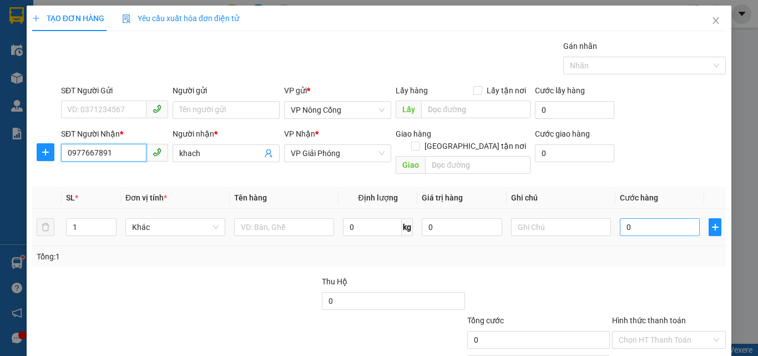
type input "0977667891"
click at [646, 218] on input "0" at bounding box center [660, 227] width 80 height 18
type input "5"
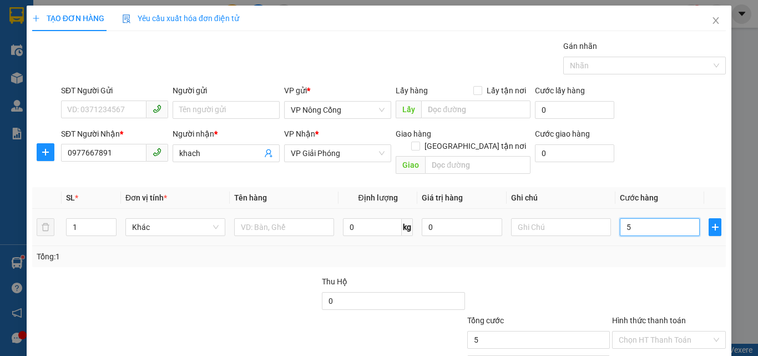
type input "50"
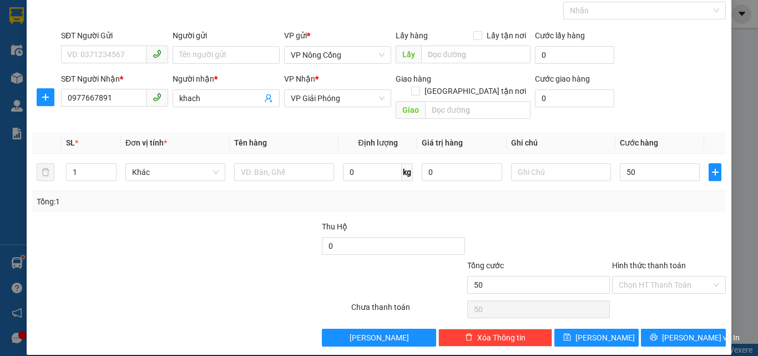
type input "50.000"
click at [643, 261] on label "Hình thức thanh toán" at bounding box center [649, 265] width 74 height 9
click at [643, 276] on input "Hình thức thanh toán" at bounding box center [665, 284] width 93 height 17
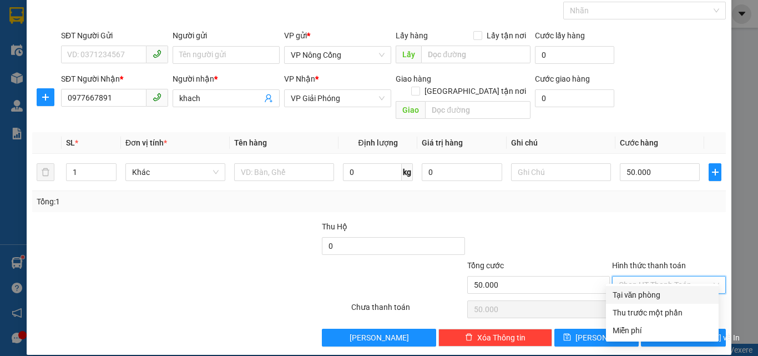
drag, startPoint x: 641, startPoint y: 293, endPoint x: 644, endPoint y: 298, distance: 5.7
click at [641, 294] on div "Tại văn phòng" at bounding box center [661, 294] width 99 height 12
type input "0"
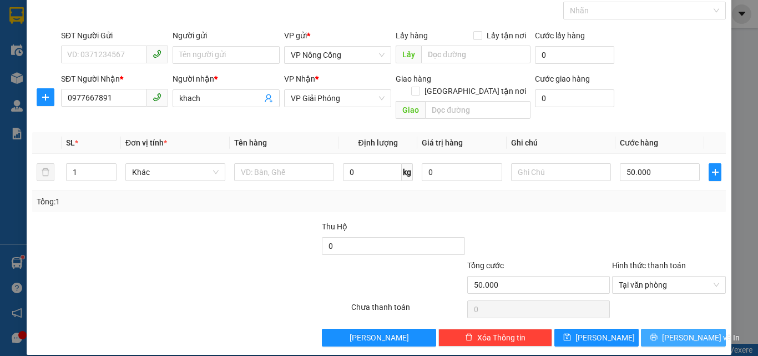
click at [682, 331] on span "Lưu và In" at bounding box center [701, 337] width 78 height 12
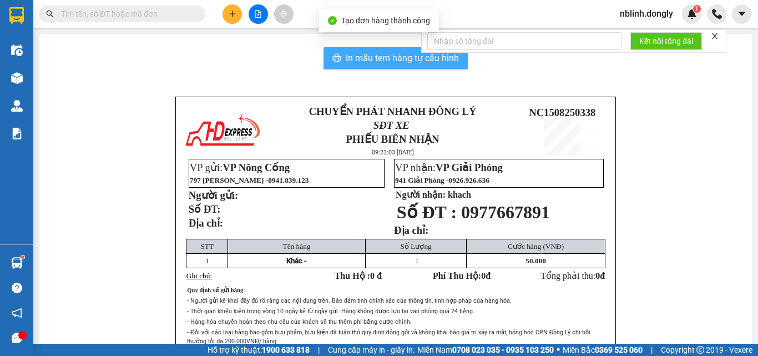
click at [384, 56] on span "In mẫu tem hàng tự cấu hình" at bounding box center [402, 58] width 113 height 14
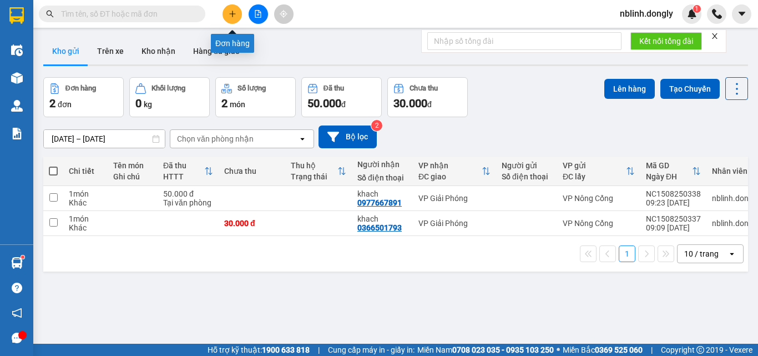
click at [235, 7] on button at bounding box center [231, 13] width 19 height 19
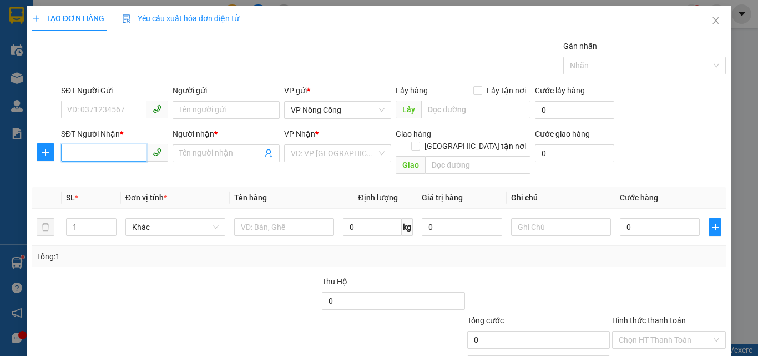
click at [88, 155] on input "SĐT Người Nhận *" at bounding box center [103, 153] width 85 height 18
type input "0978739120"
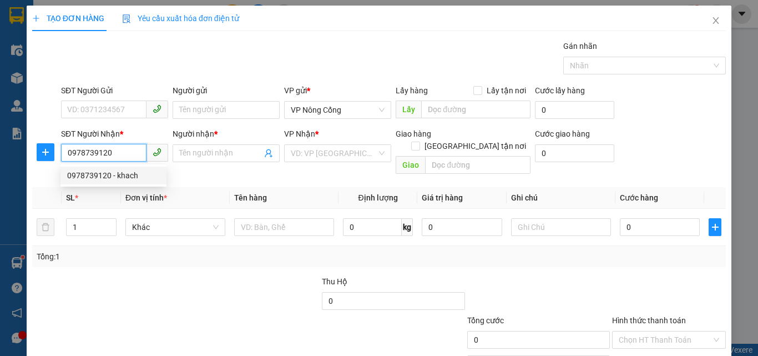
click at [110, 178] on div "0978739120 - khach" at bounding box center [113, 175] width 93 height 12
type input "khach"
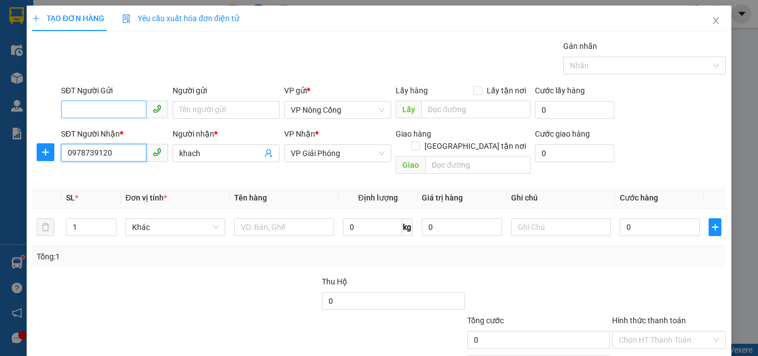
type input "0978739120"
click at [89, 106] on input "SĐT Người Gửi" at bounding box center [103, 109] width 85 height 18
type input "0914091853"
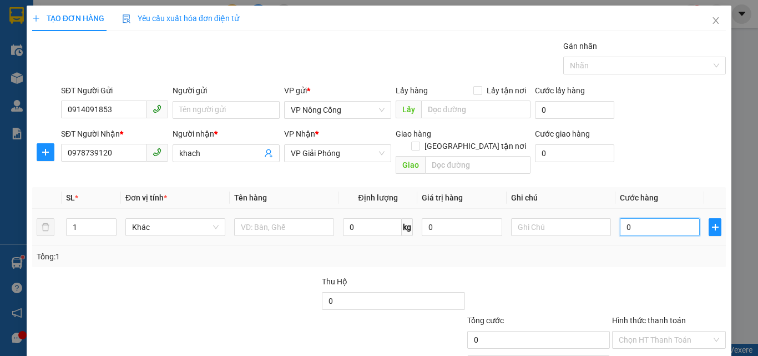
click at [630, 218] on input "0" at bounding box center [660, 227] width 80 height 18
type input "5"
type input "50"
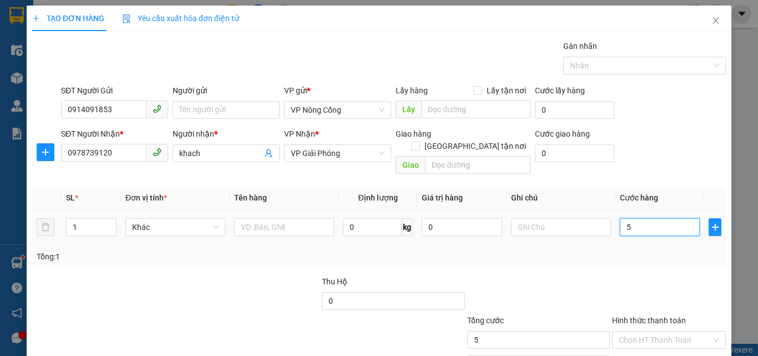
type input "50"
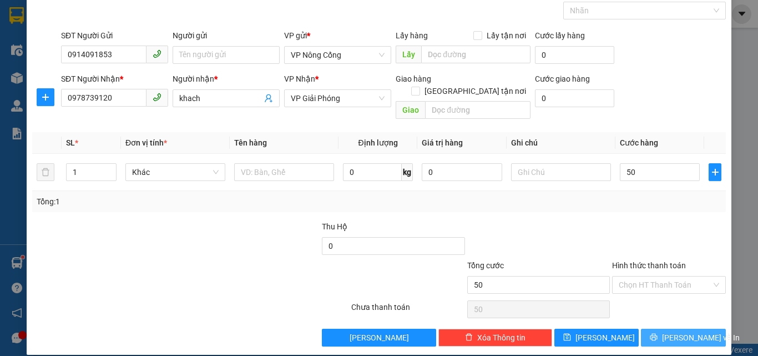
type input "50.000"
click at [678, 331] on span "Lưu và In" at bounding box center [701, 337] width 78 height 12
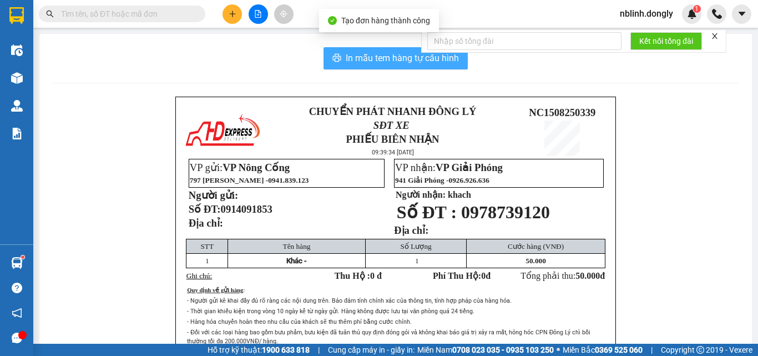
click at [404, 57] on span "In mẫu tem hàng tự cấu hình" at bounding box center [402, 58] width 113 height 14
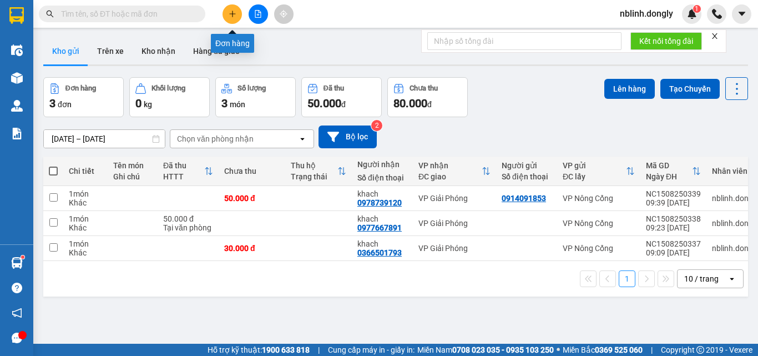
click at [230, 16] on icon "plus" at bounding box center [233, 14] width 8 height 8
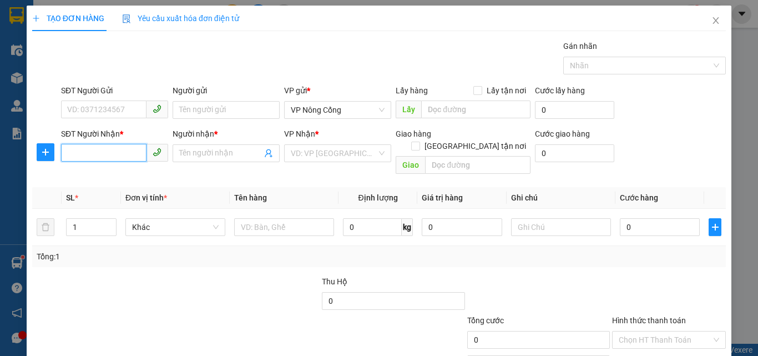
click at [73, 155] on input "SĐT Người Nhận *" at bounding box center [103, 153] width 85 height 18
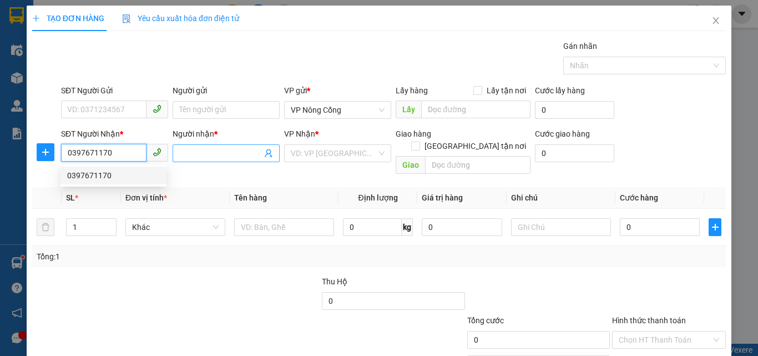
type input "0397671170"
click at [195, 152] on input "Người nhận *" at bounding box center [220, 153] width 83 height 12
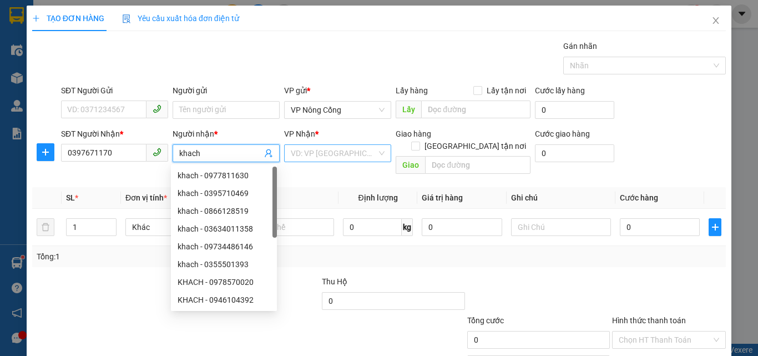
type input "khach"
click at [301, 156] on input "search" at bounding box center [334, 153] width 86 height 17
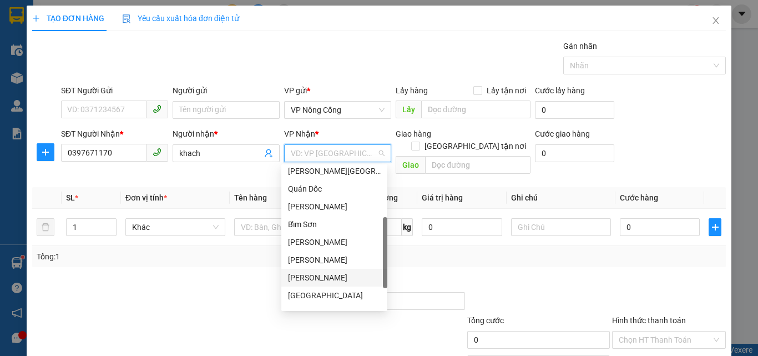
scroll to position [160, 0]
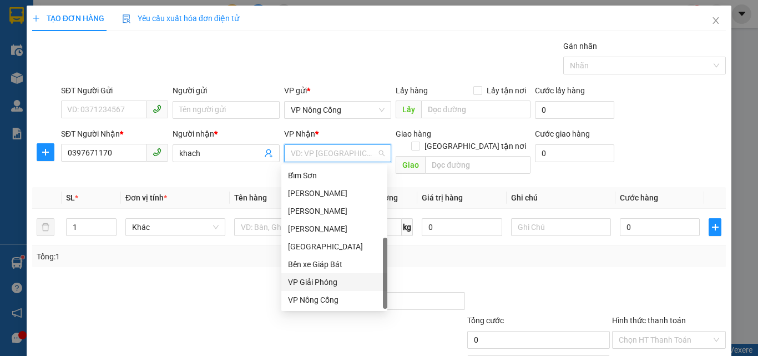
click at [321, 277] on div "VP Giải Phóng" at bounding box center [334, 282] width 93 height 12
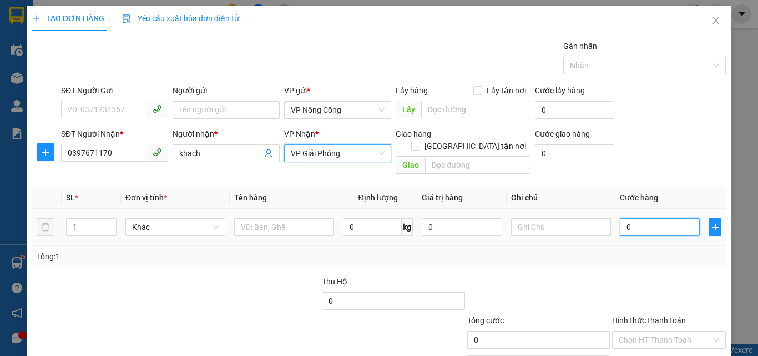
click at [633, 218] on input "0" at bounding box center [660, 227] width 80 height 18
type input "3"
type input "30"
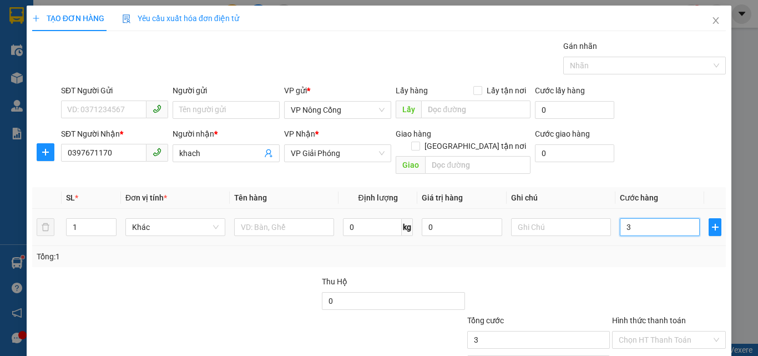
type input "30"
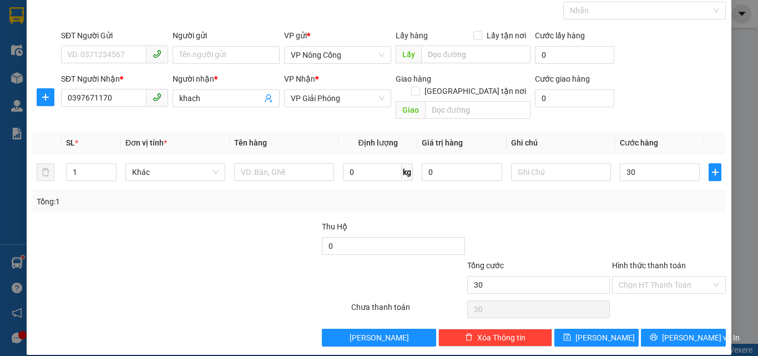
type input "30.000"
click at [642, 261] on label "Hình thức thanh toán" at bounding box center [649, 265] width 74 height 9
click at [642, 276] on input "Hình thức thanh toán" at bounding box center [665, 284] width 93 height 17
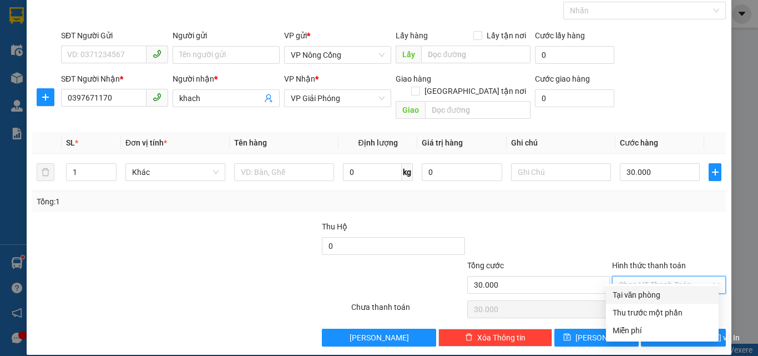
click at [641, 296] on div "Tại văn phòng" at bounding box center [661, 294] width 99 height 12
type input "0"
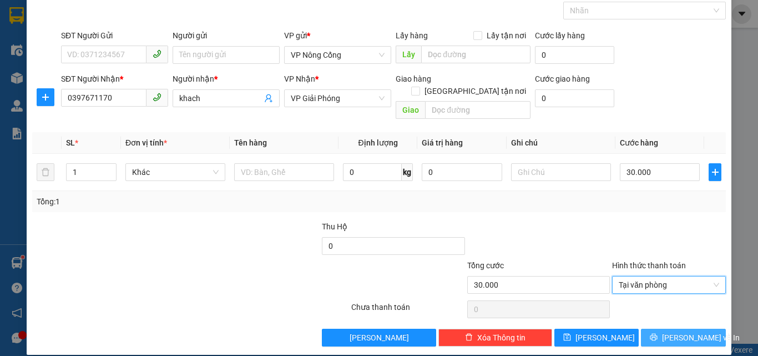
click at [680, 331] on span "Lưu và In" at bounding box center [701, 337] width 78 height 12
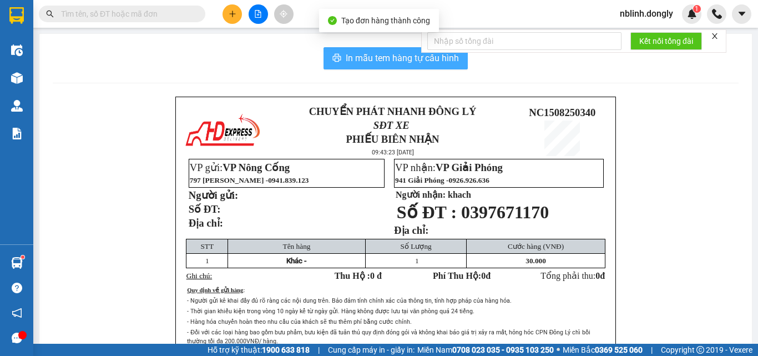
drag, startPoint x: 405, startPoint y: 58, endPoint x: 530, endPoint y: 224, distance: 208.0
click at [405, 58] on span "In mẫu tem hàng tự cấu hình" at bounding box center [402, 58] width 113 height 14
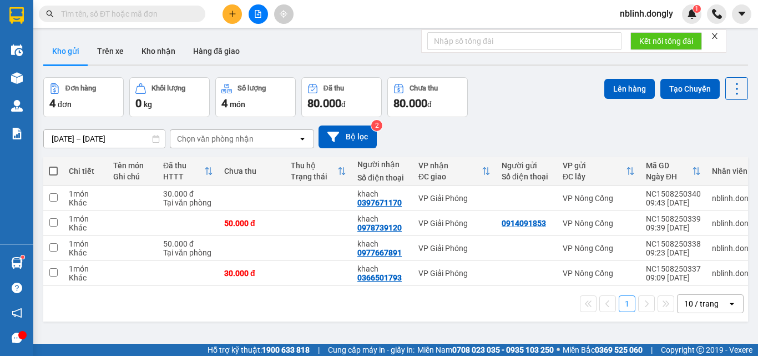
click at [588, 355] on html "Kết quả tìm kiếm ( 0 ) Bộ lọc No Data nblinh.dongly 1 Điều hành xe Kho hàng mới…" at bounding box center [379, 178] width 758 height 356
click at [50, 267] on td at bounding box center [53, 273] width 20 height 25
checkbox input "true"
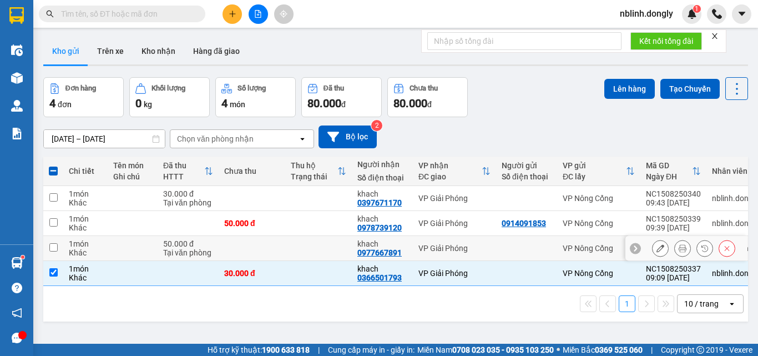
click at [53, 247] on input "checkbox" at bounding box center [53, 247] width 8 height 8
checkbox input "true"
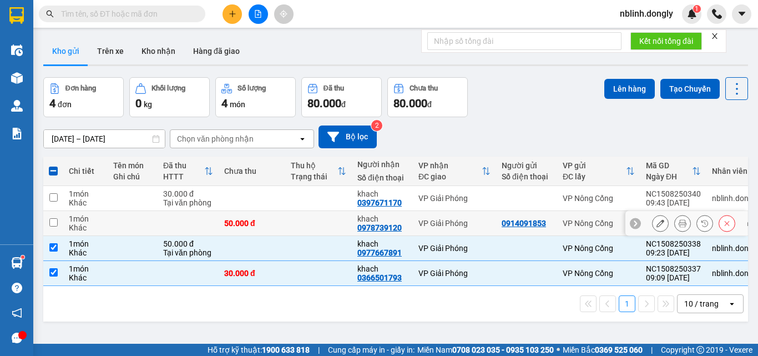
click at [55, 221] on input "checkbox" at bounding box center [53, 222] width 8 height 8
checkbox input "true"
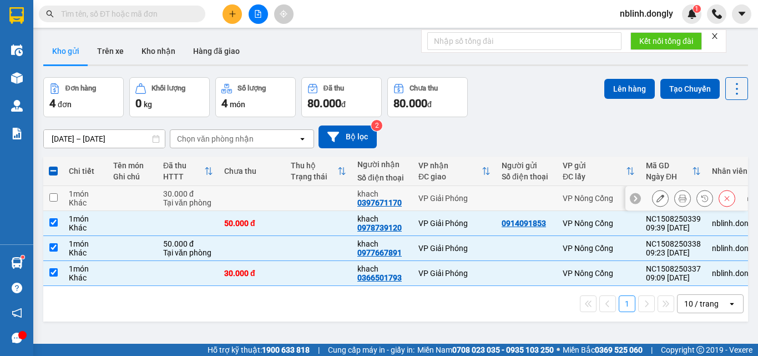
click at [58, 198] on td at bounding box center [53, 198] width 20 height 25
checkbox input "true"
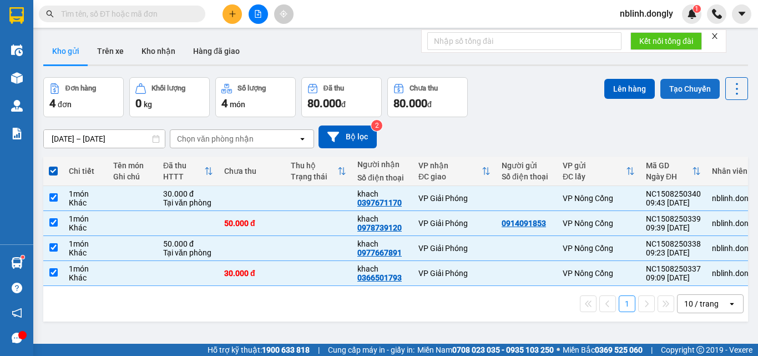
click at [686, 84] on button "Tạo Chuyến" at bounding box center [689, 89] width 59 height 20
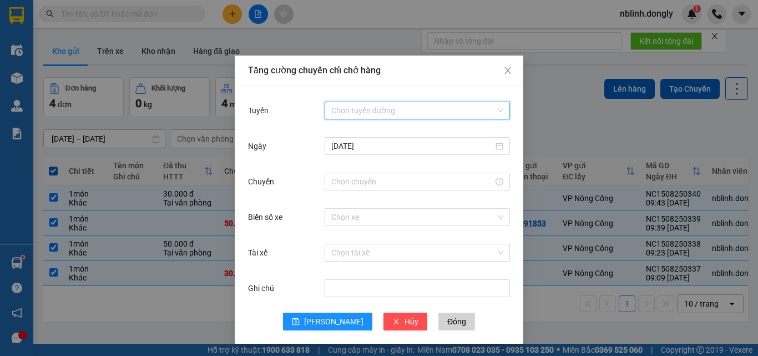
click at [359, 110] on input "Tuyến" at bounding box center [413, 110] width 164 height 17
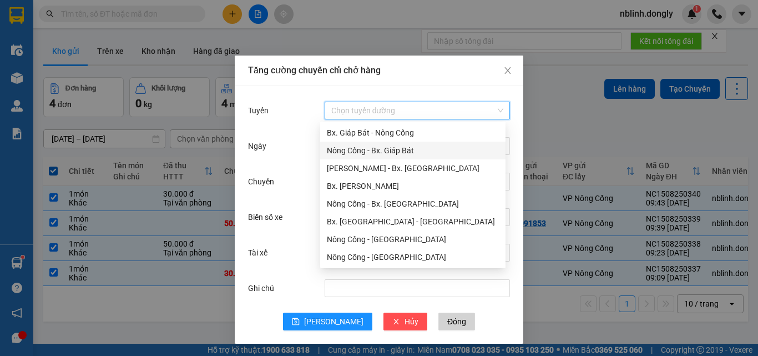
click at [385, 148] on div "Nông Cống - Bx. Giáp Bát" at bounding box center [413, 150] width 172 height 12
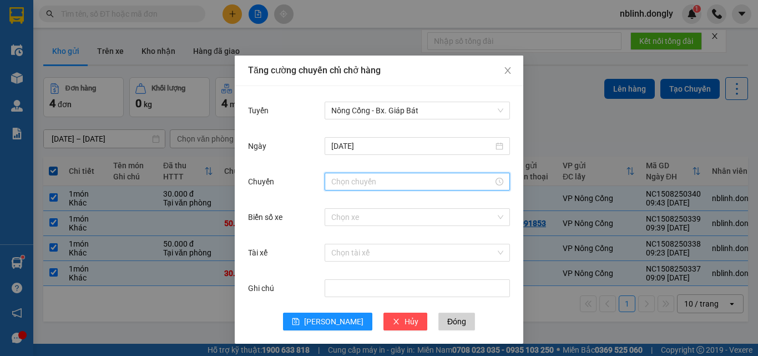
click at [351, 184] on input "Chuyến" at bounding box center [412, 181] width 162 height 12
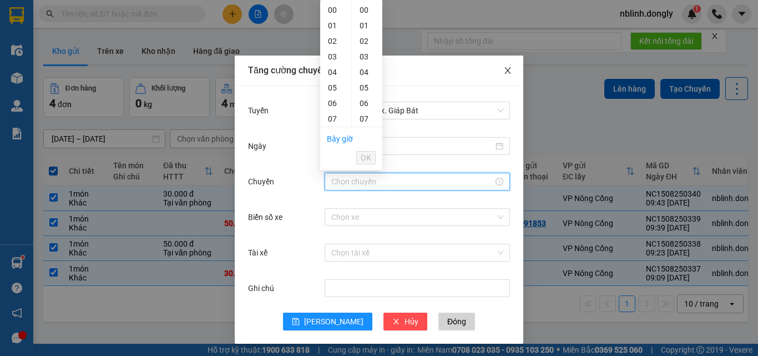
click at [504, 71] on icon "close" at bounding box center [507, 70] width 6 height 7
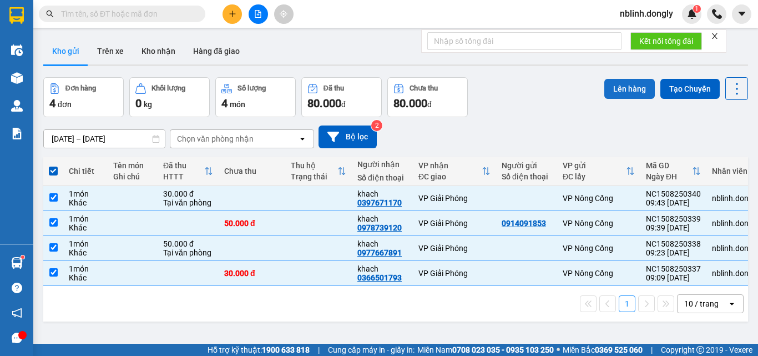
click at [612, 88] on button "Lên hàng" at bounding box center [629, 89] width 50 height 20
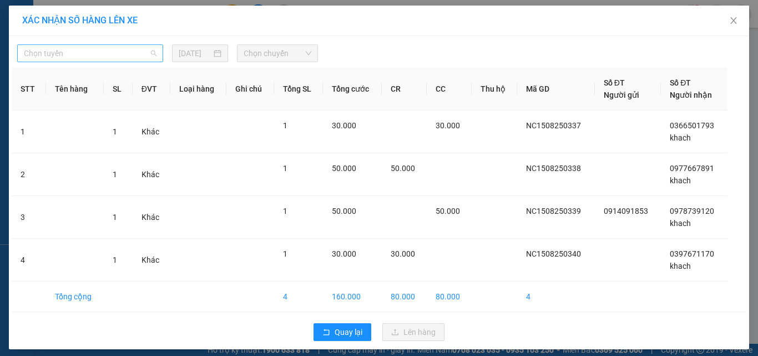
click at [60, 54] on span "Chọn tuyến" at bounding box center [90, 53] width 133 height 17
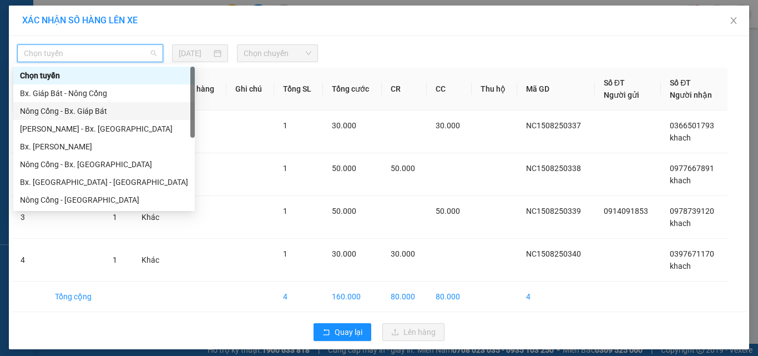
click at [57, 111] on div "Nông Cống - Bx. Giáp Bát" at bounding box center [104, 111] width 168 height 12
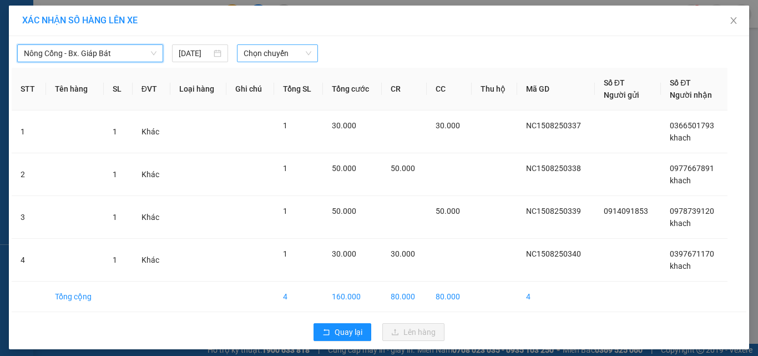
click at [258, 53] on span "Chọn chuyến" at bounding box center [278, 53] width 68 height 17
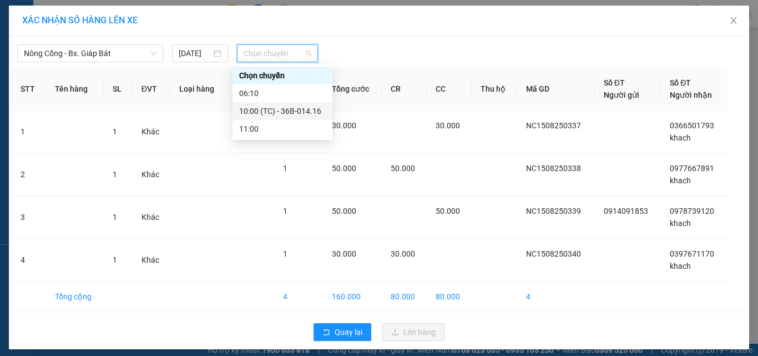
drag, startPoint x: 278, startPoint y: 107, endPoint x: 293, endPoint y: 116, distance: 17.4
click at [279, 108] on div "10:00 (TC) - 36B-014.16" at bounding box center [282, 111] width 87 height 12
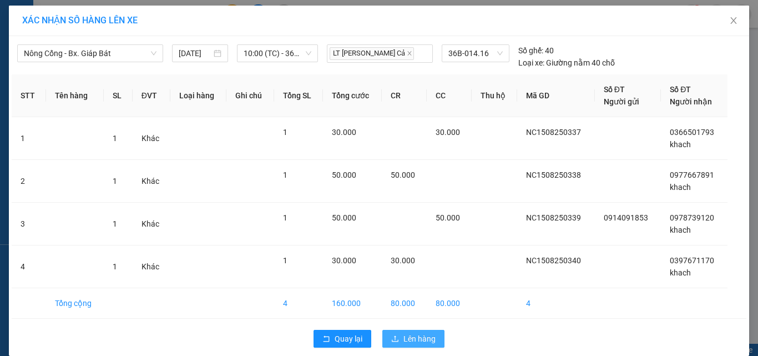
click at [408, 336] on span "Lên hàng" at bounding box center [419, 338] width 32 height 12
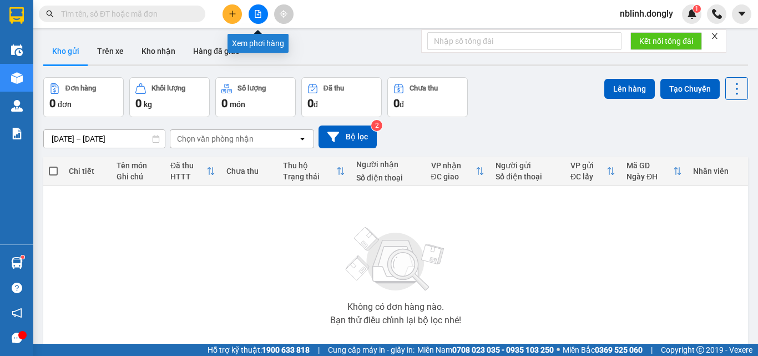
click at [257, 14] on icon "file-add" at bounding box center [258, 14] width 8 height 8
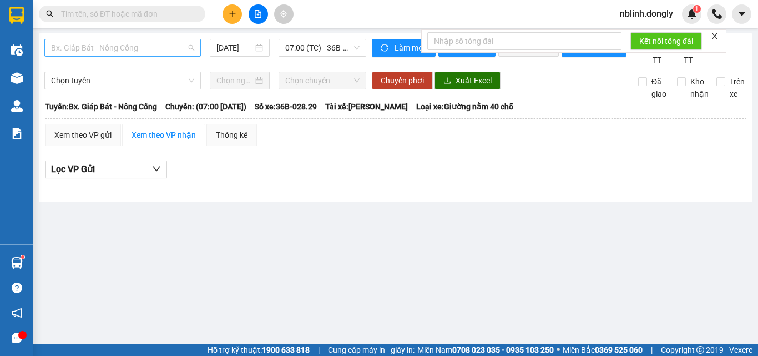
click at [69, 45] on span "Bx. Giáp Bát - Nông Cống" at bounding box center [122, 47] width 143 height 17
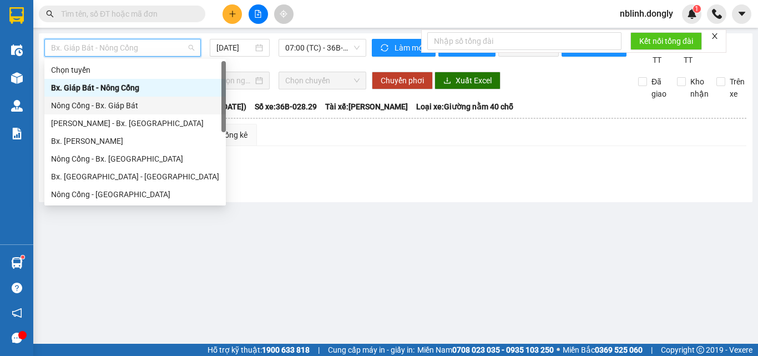
click at [97, 107] on div "Nông Cống - Bx. Giáp Bát" at bounding box center [135, 105] width 168 height 12
type input "15/08/2025"
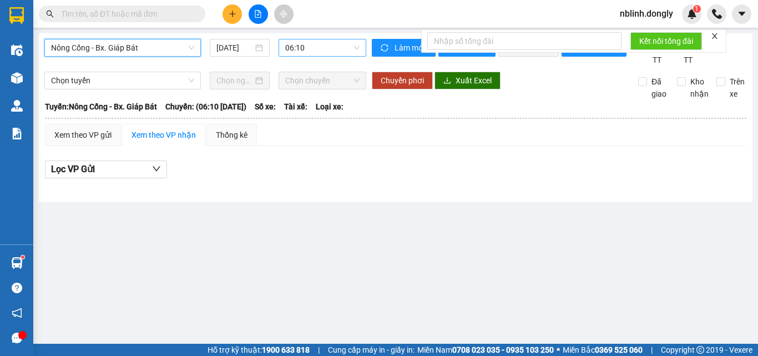
click at [304, 50] on span "06:10" at bounding box center [322, 47] width 74 height 17
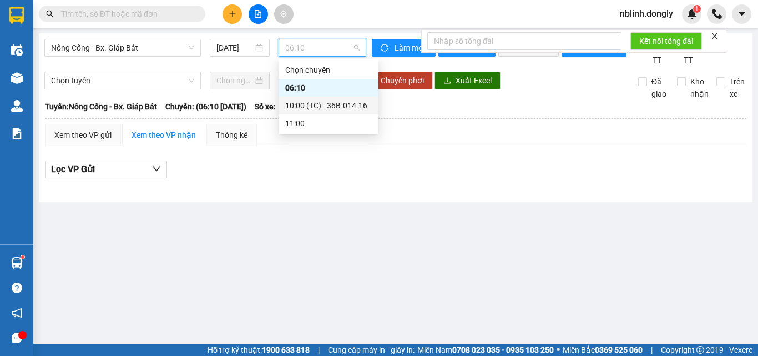
click at [327, 110] on div "10:00 (TC) - 36B-014.16" at bounding box center [328, 105] width 87 height 12
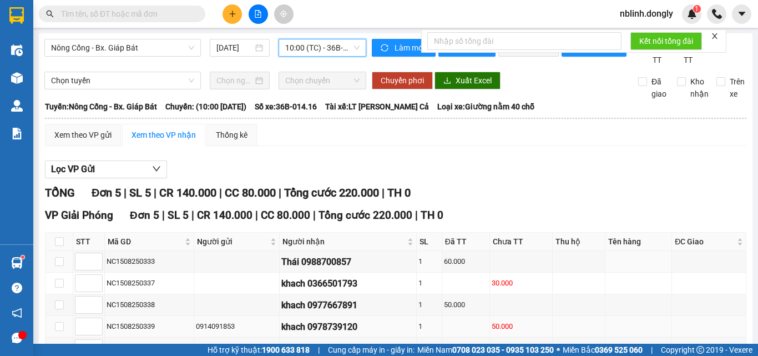
scroll to position [85, 0]
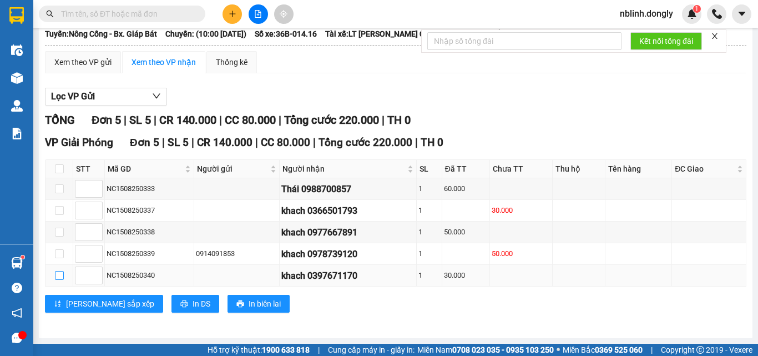
click at [58, 272] on input "checkbox" at bounding box center [59, 275] width 9 height 9
checkbox input "true"
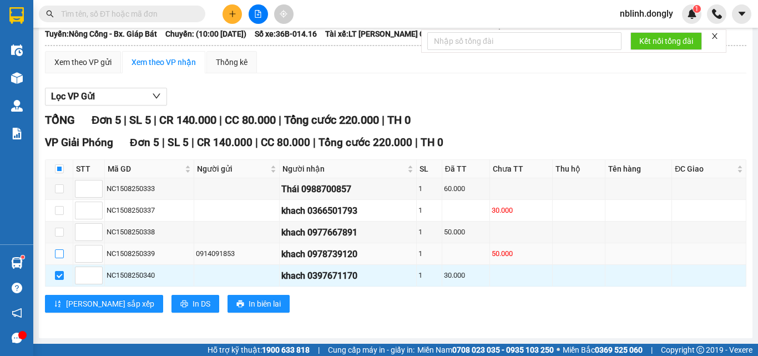
click at [59, 253] on input "checkbox" at bounding box center [59, 253] width 9 height 9
checkbox input "true"
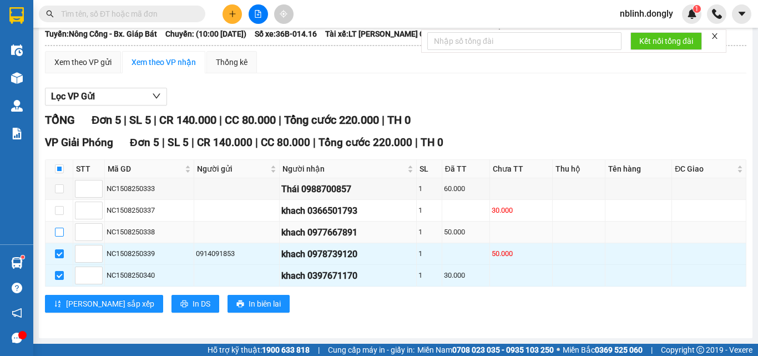
click at [60, 230] on input "checkbox" at bounding box center [59, 231] width 9 height 9
checkbox input "true"
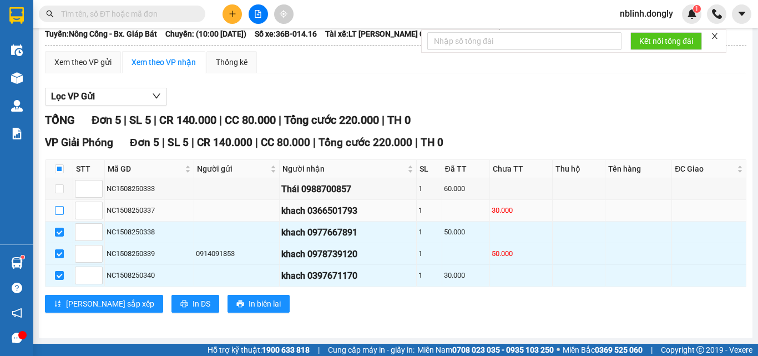
click at [60, 209] on input "checkbox" at bounding box center [59, 210] width 9 height 9
checkbox input "true"
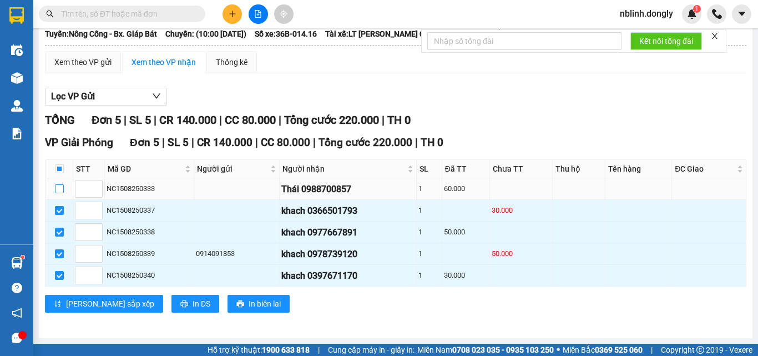
drag, startPoint x: 60, startPoint y: 186, endPoint x: 70, endPoint y: 191, distance: 11.2
click at [62, 186] on input "checkbox" at bounding box center [59, 188] width 9 height 9
checkbox input "true"
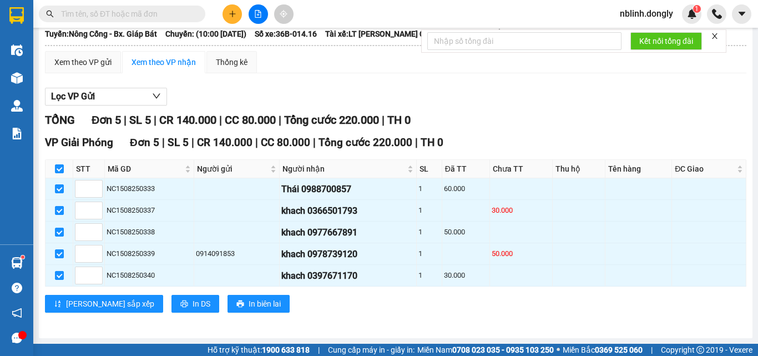
scroll to position [0, 0]
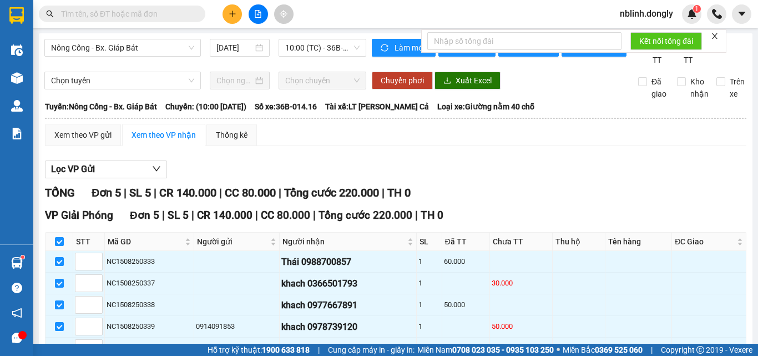
click at [715, 34] on icon "close" at bounding box center [715, 36] width 8 height 8
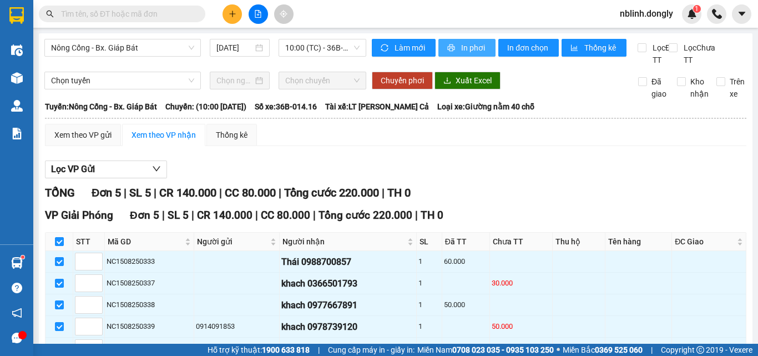
click at [470, 46] on span "In phơi" at bounding box center [474, 48] width 26 height 12
